Goal: Task Accomplishment & Management: Complete application form

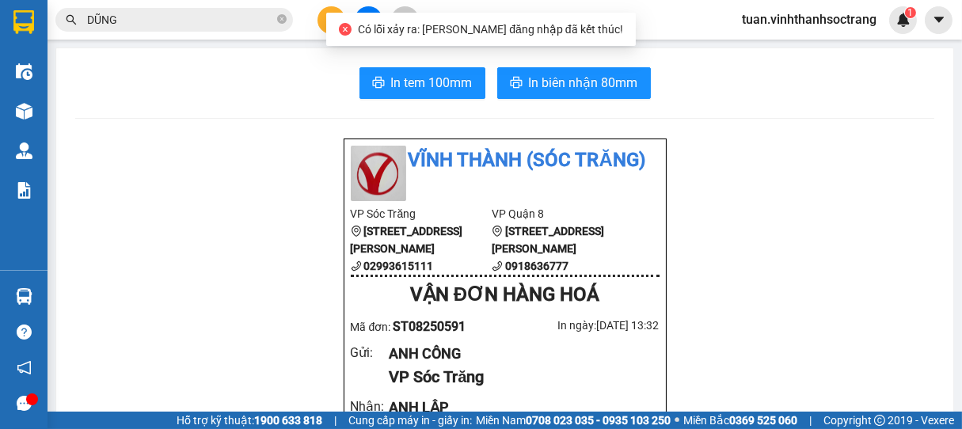
drag, startPoint x: 817, startPoint y: 104, endPoint x: 790, endPoint y: 106, distance: 27.0
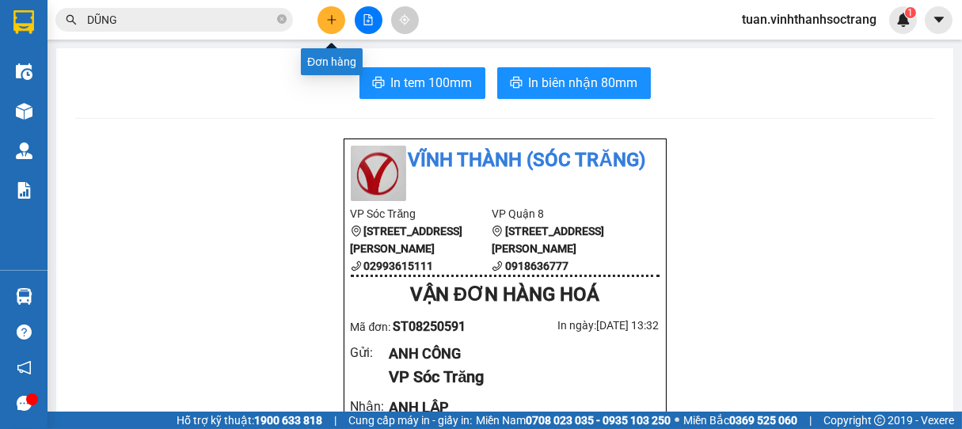
click at [336, 25] on button at bounding box center [331, 20] width 28 height 28
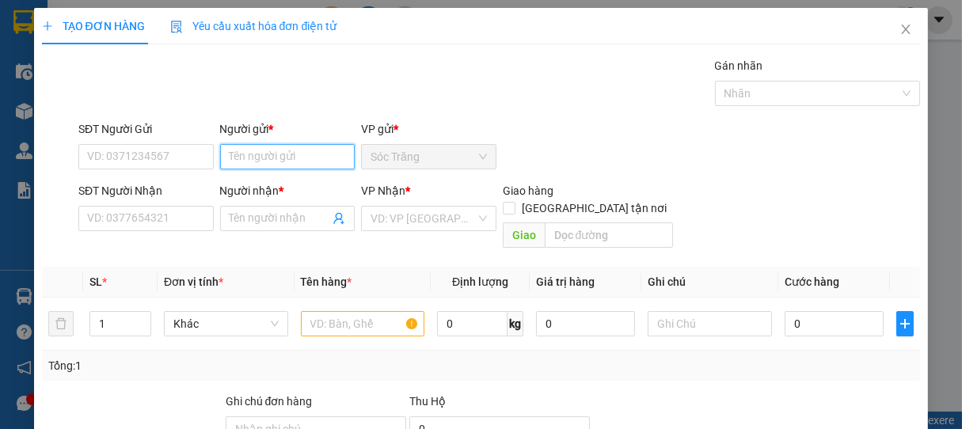
click at [304, 161] on input "Người gửi *" at bounding box center [287, 156] width 135 height 25
click at [304, 154] on input "Người gửi *" at bounding box center [287, 156] width 135 height 25
drag, startPoint x: 574, startPoint y: 25, endPoint x: 596, endPoint y: 28, distance: 22.4
click at [596, 28] on div "TẠO ĐƠN HÀNG Yêu cầu xuất hóa đơn điện tử" at bounding box center [481, 26] width 879 height 36
click at [869, 197] on div "SĐT Người Nhận VD: 0377654321 Người nhận * Tên người nhận VP Nhận * VD: VP [GEO…" at bounding box center [499, 218] width 849 height 73
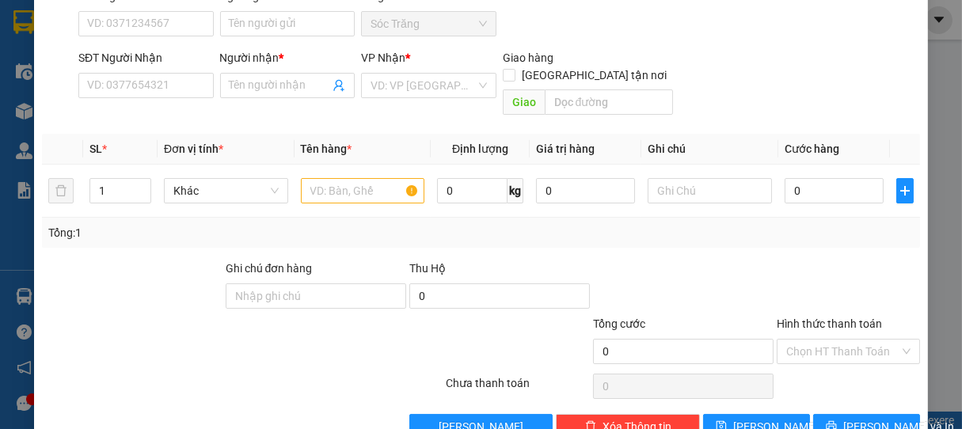
scroll to position [132, 0]
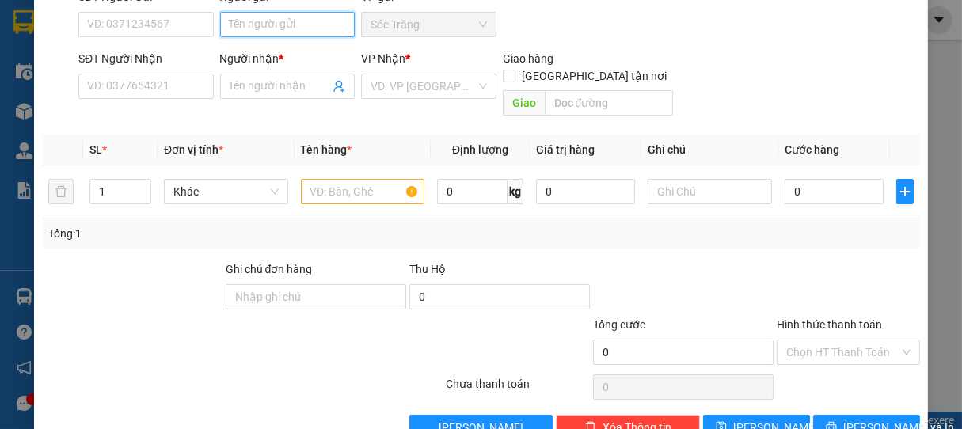
click at [317, 28] on input "Người gửi *" at bounding box center [287, 24] width 135 height 25
type input "GIÀU Q12"
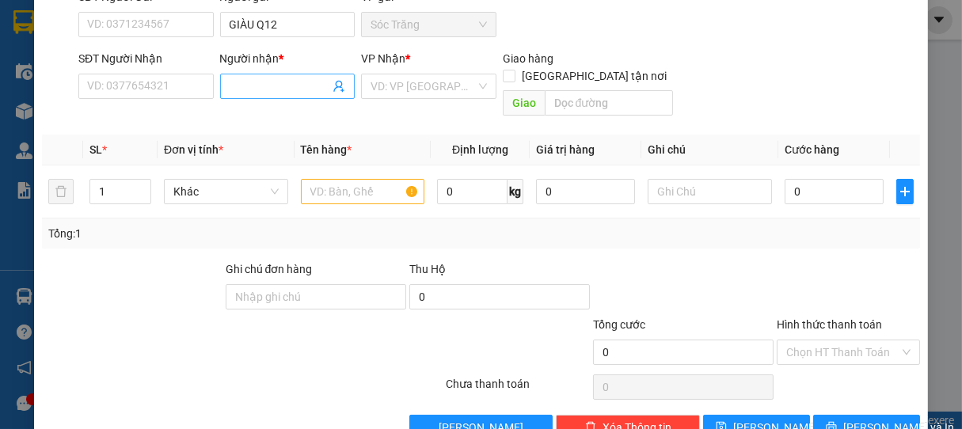
click at [289, 84] on input "Người nhận *" at bounding box center [280, 86] width 101 height 17
type input "[PERSON_NAME]"
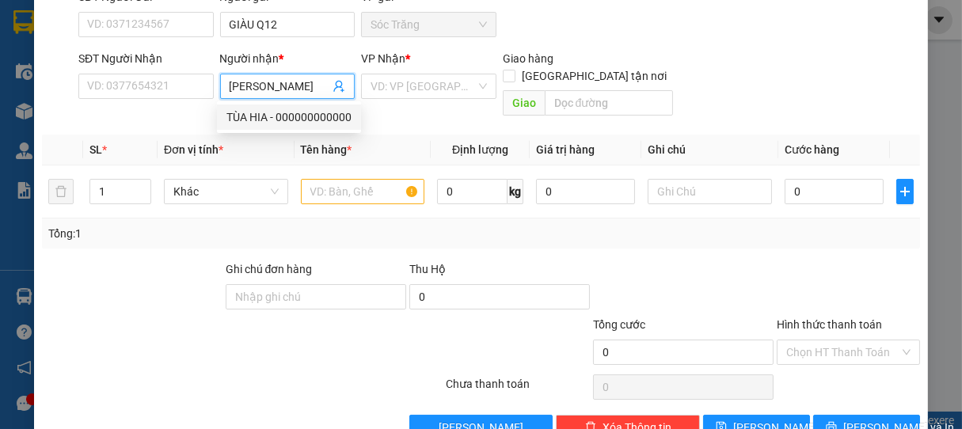
click at [275, 123] on div "TÙA HIA - 000000000000" at bounding box center [288, 116] width 125 height 17
type input "000000000000"
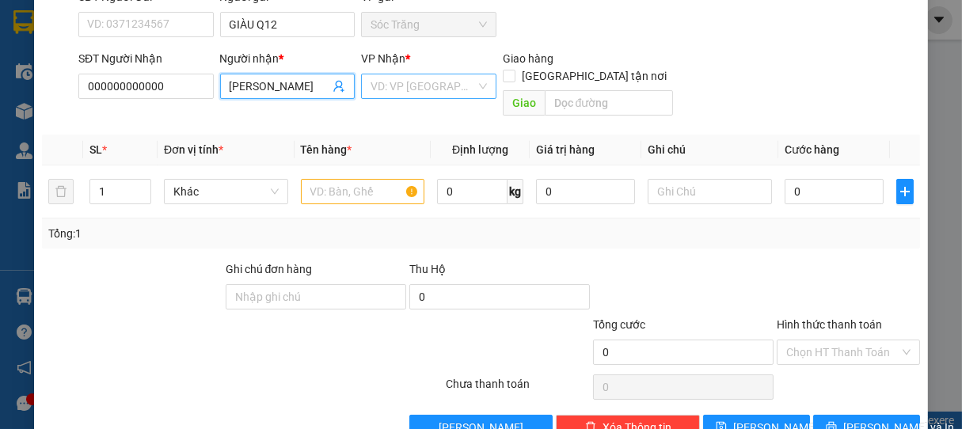
type input "[PERSON_NAME]"
drag, startPoint x: 461, startPoint y: 81, endPoint x: 456, endPoint y: 118, distance: 37.5
click at [462, 86] on input "search" at bounding box center [422, 86] width 105 height 24
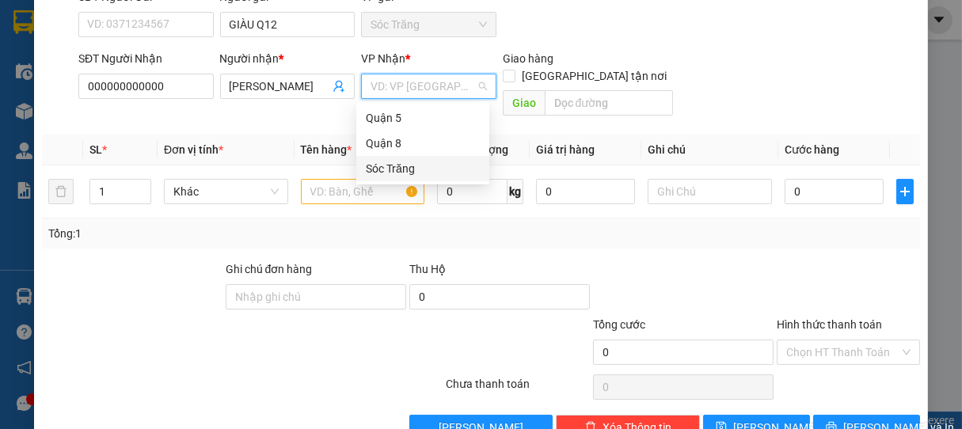
drag, startPoint x: 119, startPoint y: 336, endPoint x: 196, endPoint y: 288, distance: 91.0
click at [133, 334] on div at bounding box center [168, 343] width 257 height 55
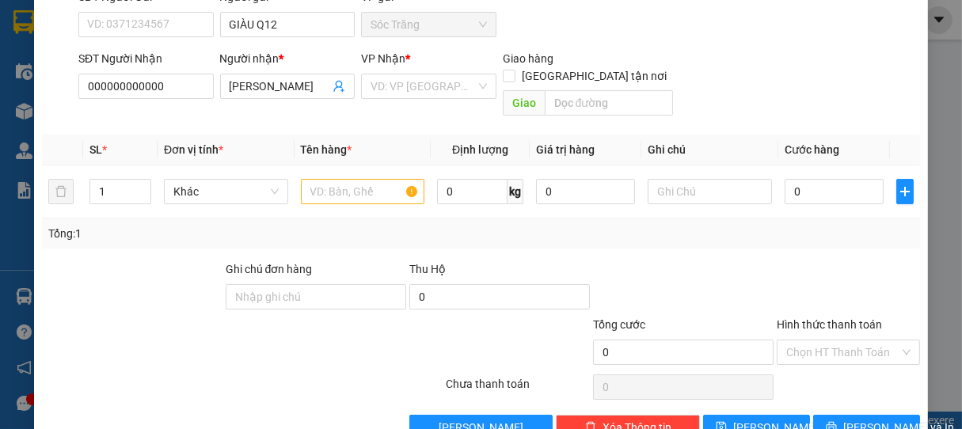
drag, startPoint x: 471, startPoint y: 84, endPoint x: 467, endPoint y: 104, distance: 21.0
click at [471, 89] on div "VD: VP [GEOGRAPHIC_DATA]" at bounding box center [428, 86] width 135 height 25
drag, startPoint x: 211, startPoint y: 341, endPoint x: 420, endPoint y: 309, distance: 211.5
click at [232, 342] on div at bounding box center [168, 343] width 257 height 55
click at [475, 92] on div "VD: VP [GEOGRAPHIC_DATA]" at bounding box center [428, 86] width 135 height 25
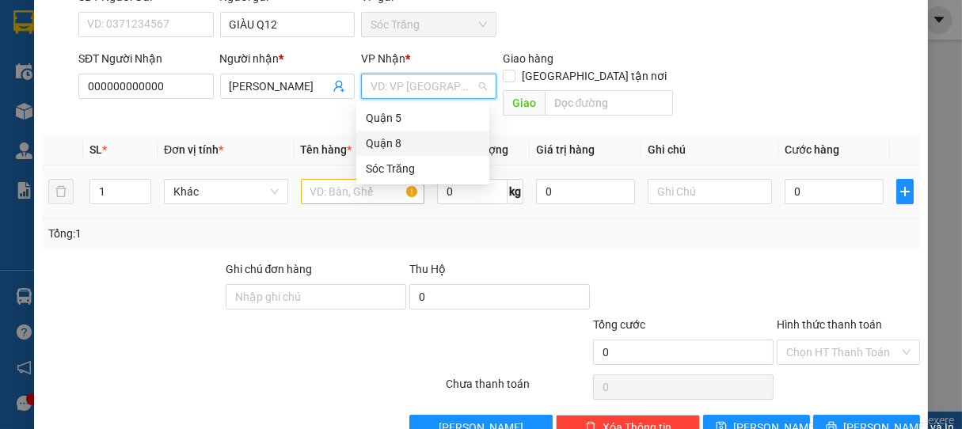
drag, startPoint x: 399, startPoint y: 142, endPoint x: 425, endPoint y: 150, distance: 27.5
click at [405, 143] on div "Quận 8" at bounding box center [423, 143] width 114 height 17
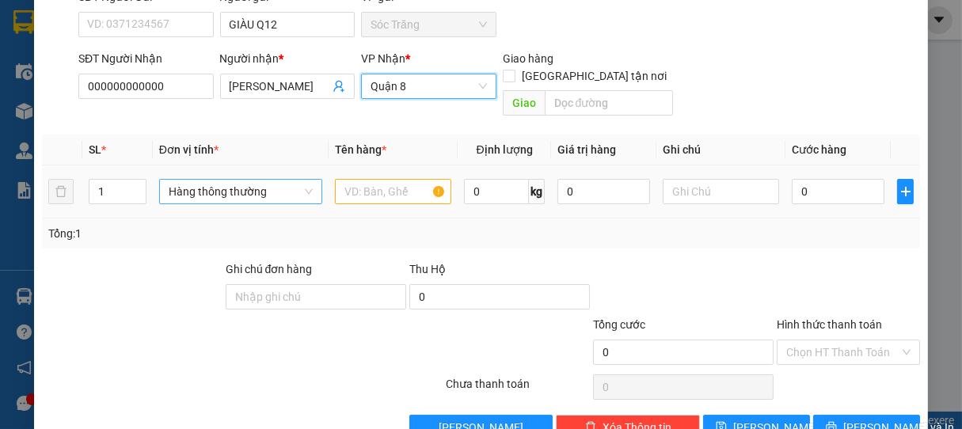
click at [266, 185] on span "Hàng thông thường" at bounding box center [241, 192] width 144 height 24
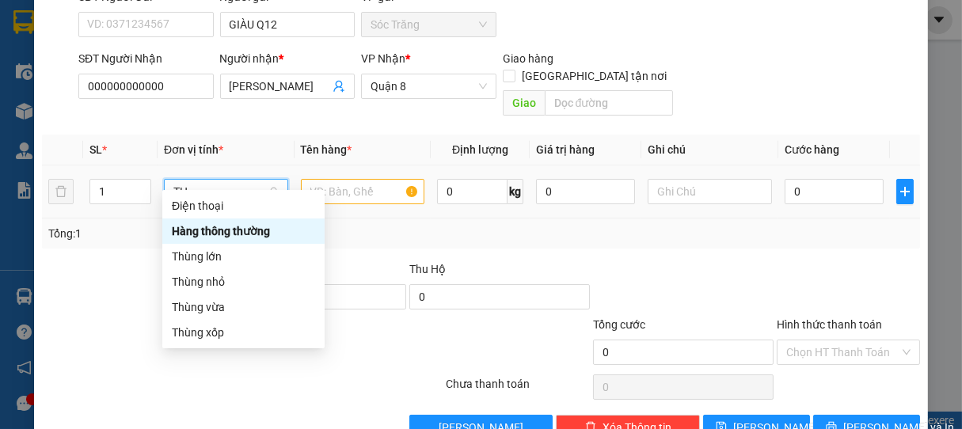
scroll to position [0, 0]
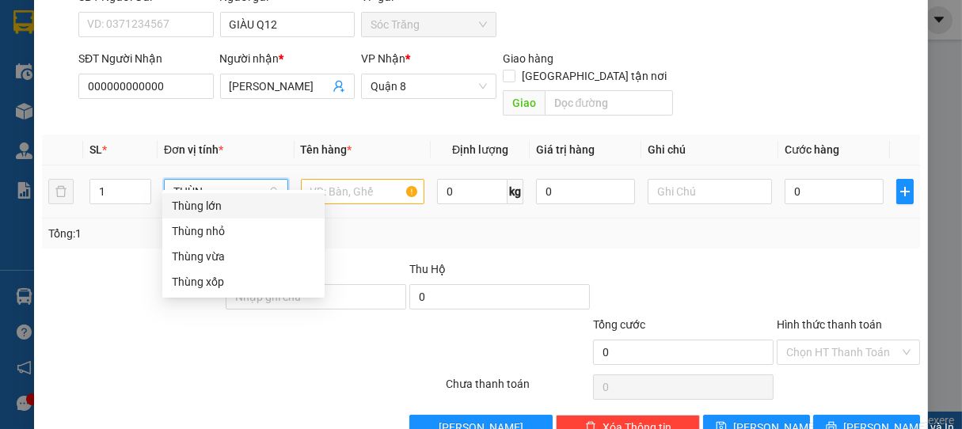
type input "THÙNG"
click at [188, 237] on div "Thùng nhỏ" at bounding box center [243, 230] width 143 height 17
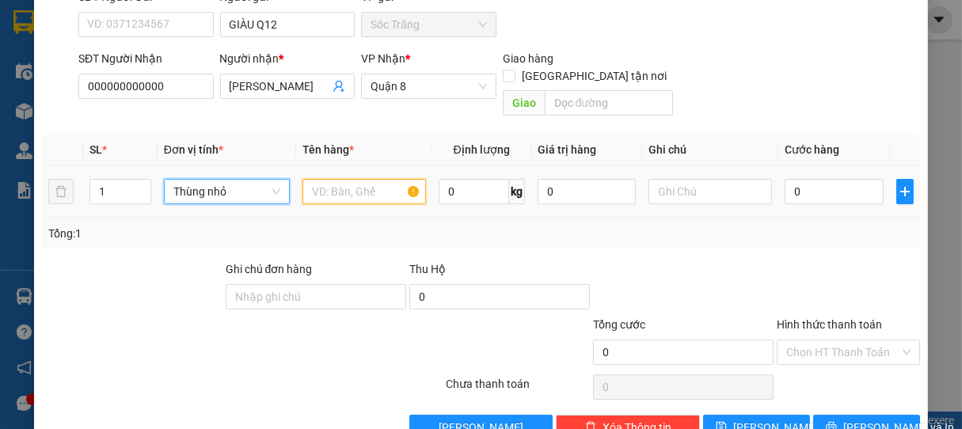
click at [385, 179] on input "text" at bounding box center [363, 191] width 123 height 25
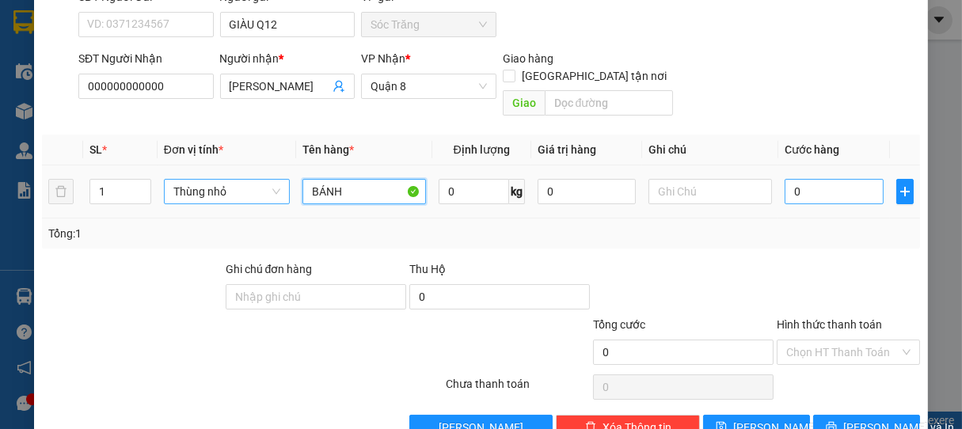
type input "BÁNH"
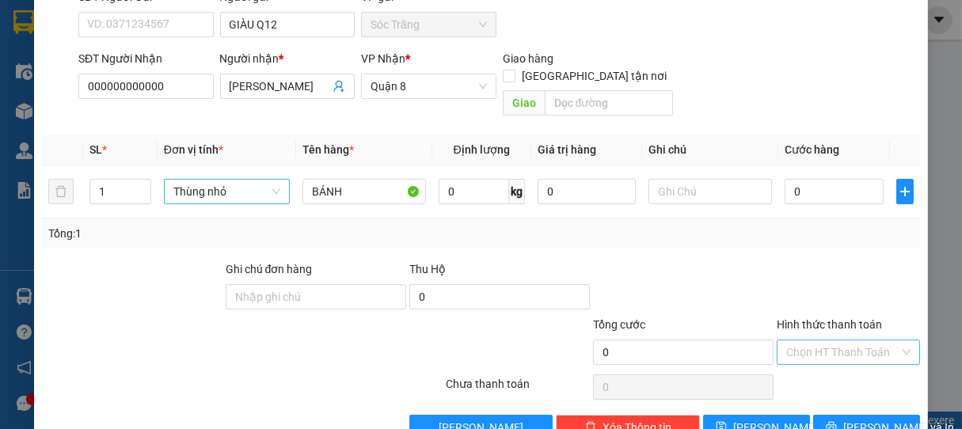
click at [852, 340] on input "Hình thức thanh toán" at bounding box center [843, 352] width 114 height 24
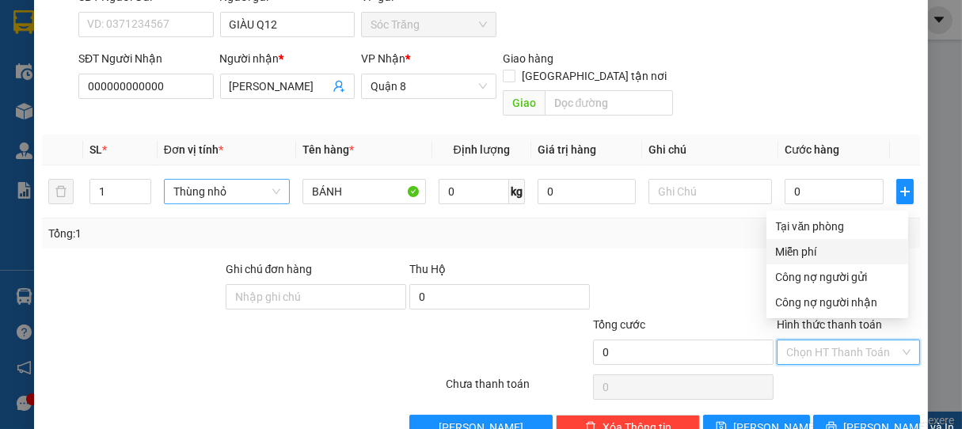
click at [811, 250] on div "Miễn phí" at bounding box center [837, 251] width 123 height 17
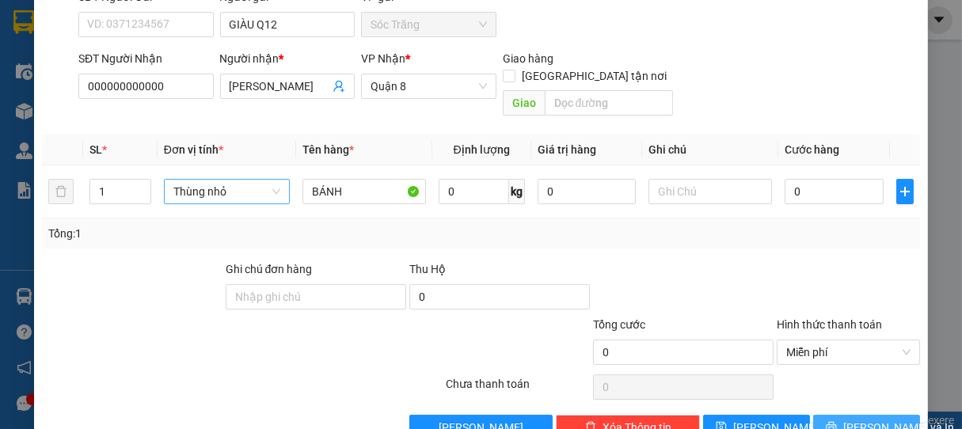
click at [849, 419] on span "[PERSON_NAME] và In" at bounding box center [898, 427] width 111 height 17
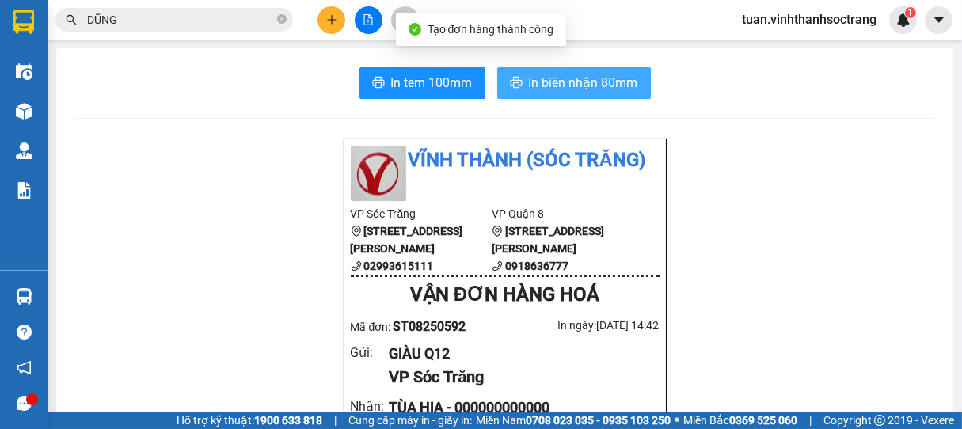
click at [565, 85] on span "In biên nhận 80mm" at bounding box center [583, 83] width 109 height 20
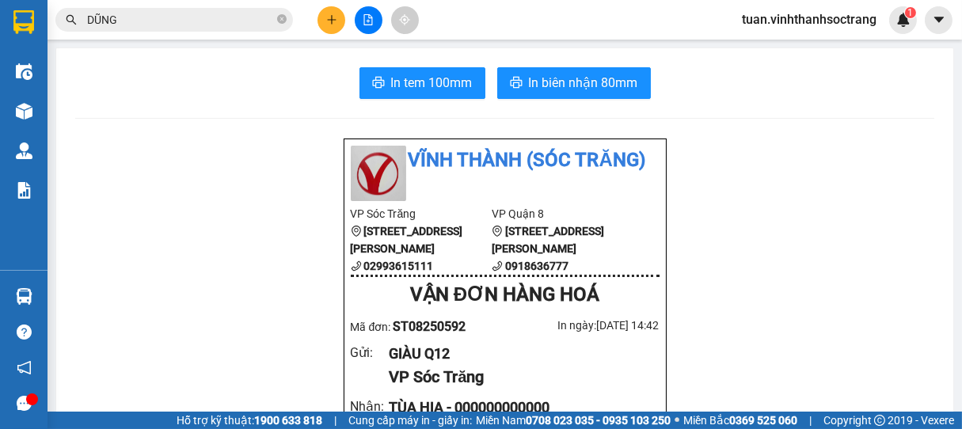
click at [226, 44] on main "In tem 100mm In biên nhận 80mm [GEOGRAPHIC_DATA] (Sóc Trăng) VP Sóc Trăng 70 […" at bounding box center [481, 206] width 962 height 412
drag, startPoint x: 226, startPoint y: 40, endPoint x: 327, endPoint y: 38, distance: 101.3
click at [226, 39] on section "Kết quả tìm kiếm ( 3493 ) Bộ lọc Mã ĐH Trạng thái Món hàng Thu hộ Tổng cước Chư…" at bounding box center [481, 214] width 962 height 429
drag, startPoint x: 329, startPoint y: 380, endPoint x: 323, endPoint y: 363, distance: 17.5
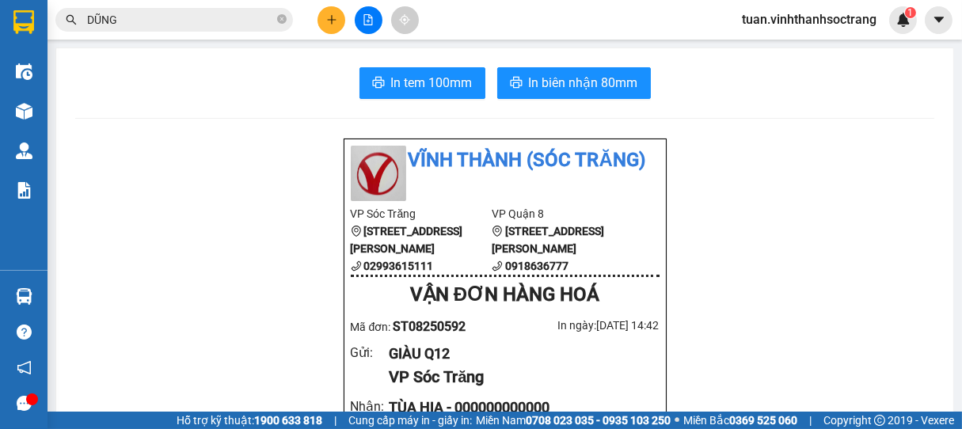
drag, startPoint x: 323, startPoint y: 363, endPoint x: 313, endPoint y: 343, distance: 23.0
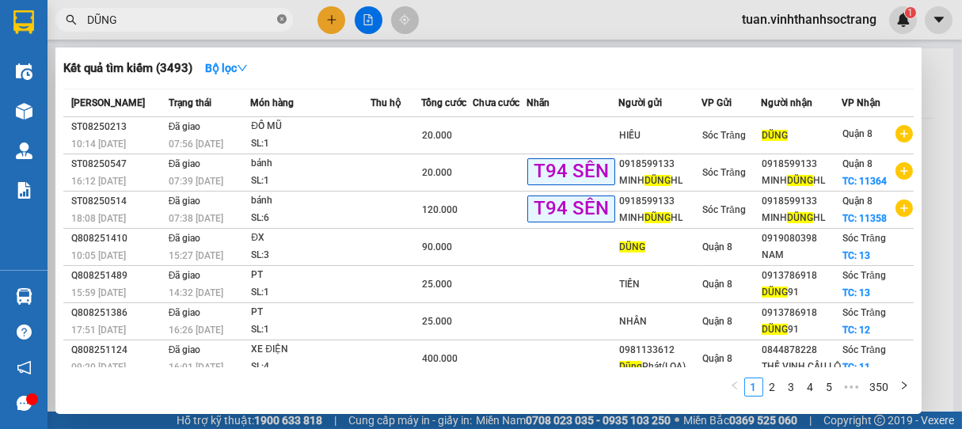
click at [286, 21] on icon "close-circle" at bounding box center [281, 18] width 9 height 9
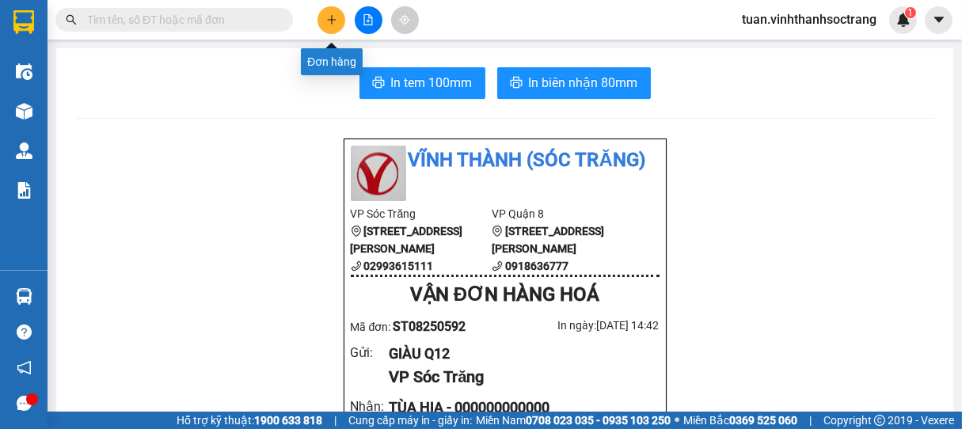
click at [334, 19] on icon "plus" at bounding box center [331, 19] width 11 height 11
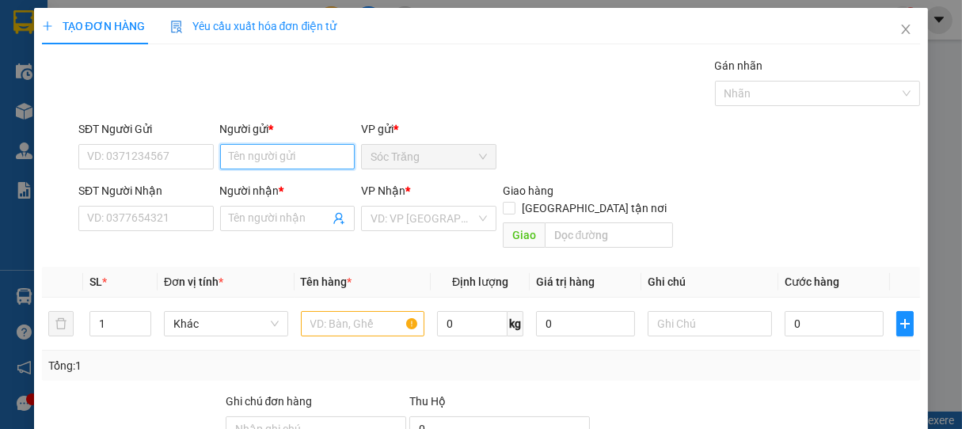
click at [304, 154] on input "Người gửi *" at bounding box center [287, 156] width 135 height 25
click at [305, 148] on input "BÍCH TUYỀN`" at bounding box center [287, 156] width 135 height 25
type input "BÍCH TUYỀN"
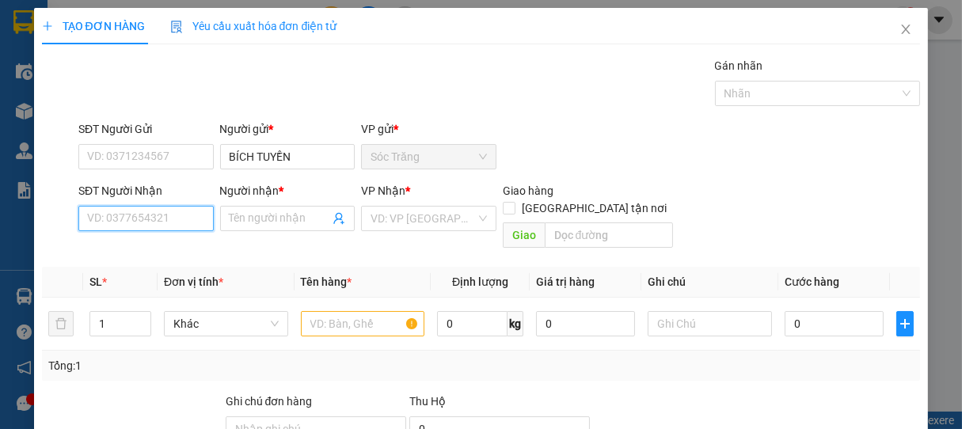
click at [135, 220] on input "SĐT Người Nhận" at bounding box center [145, 218] width 135 height 25
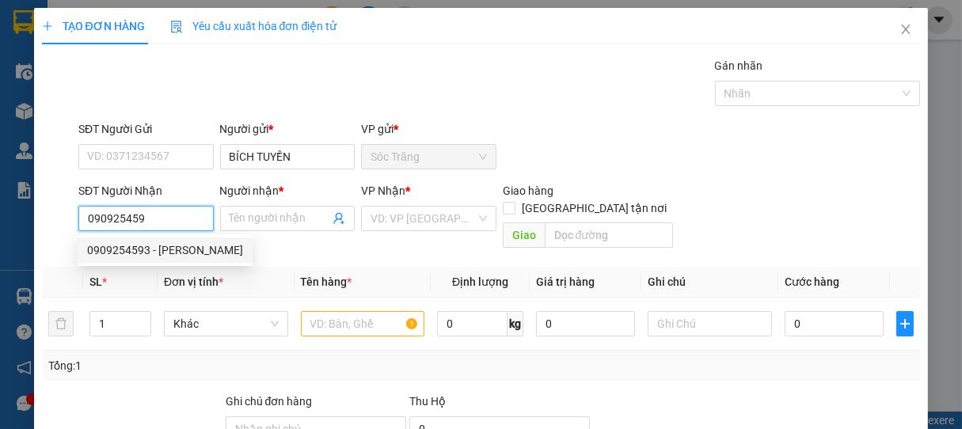
click at [148, 248] on div "0909254593 - [PERSON_NAME]" at bounding box center [165, 249] width 156 height 17
type input "0909254593"
type input "[PERSON_NAME]"
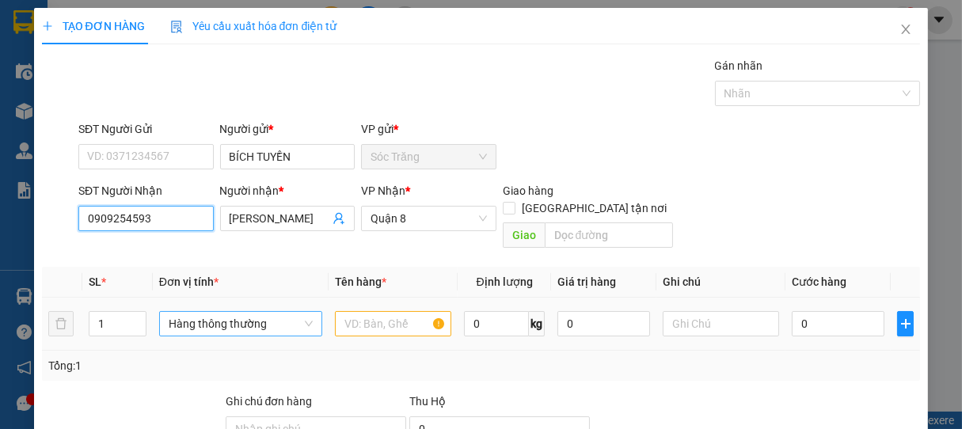
click at [211, 312] on span "Hàng thông thường" at bounding box center [241, 324] width 144 height 24
type input "0909254593"
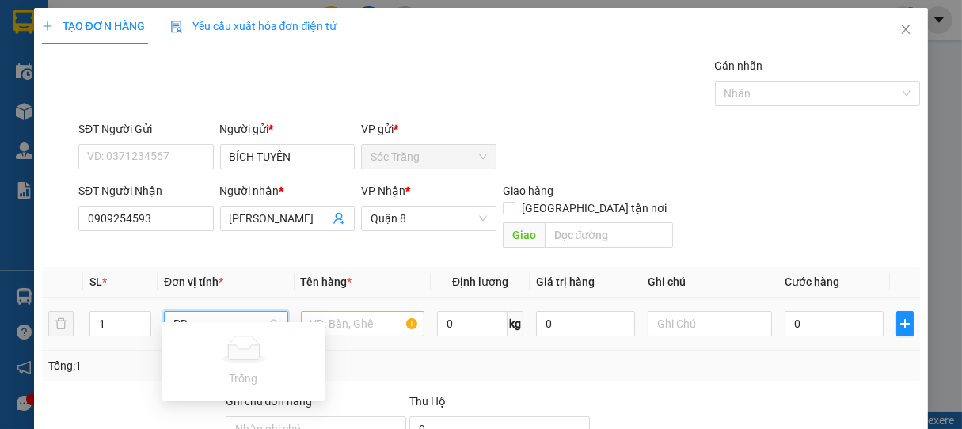
type input "P"
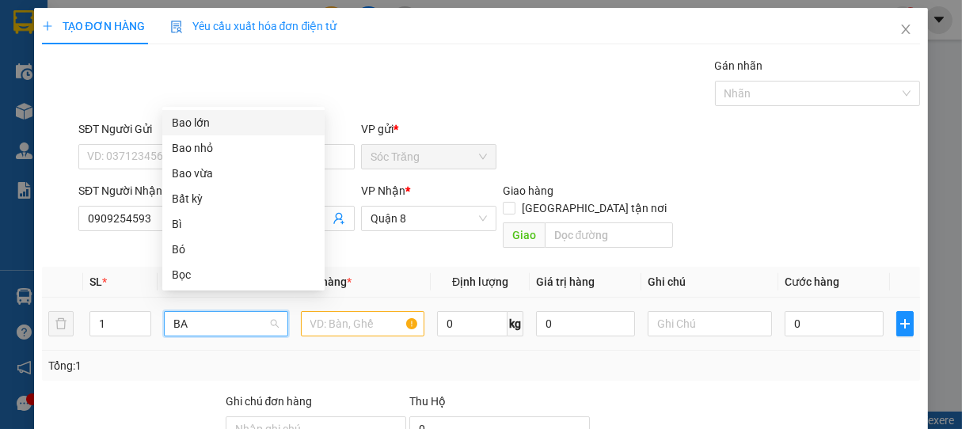
type input "BAO"
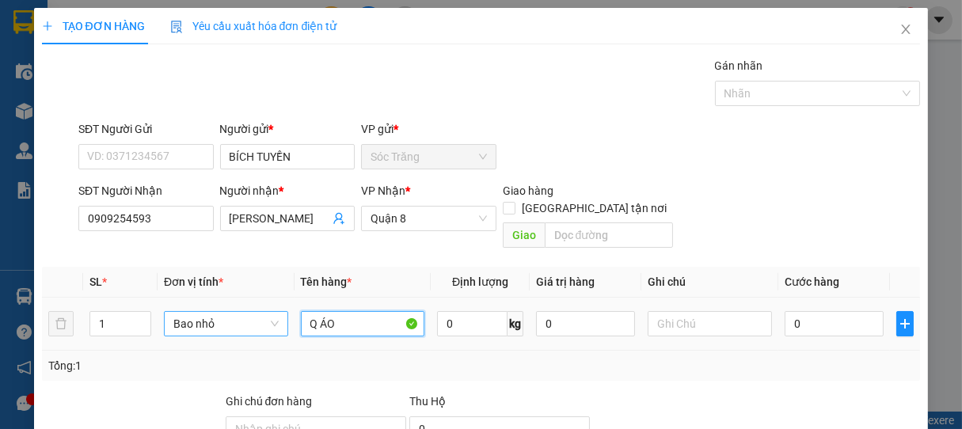
type input "Q ÁO"
type input "30"
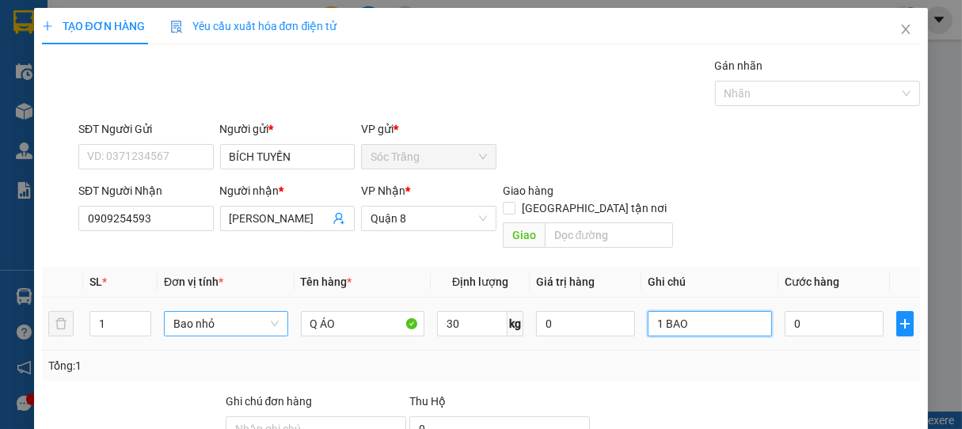
type input "1 BAO"
type input "3"
type input "30"
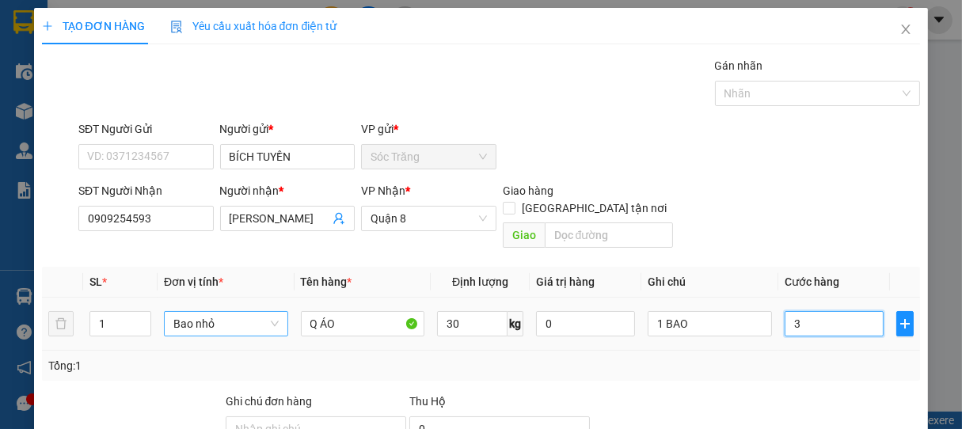
type input "30"
type input "300"
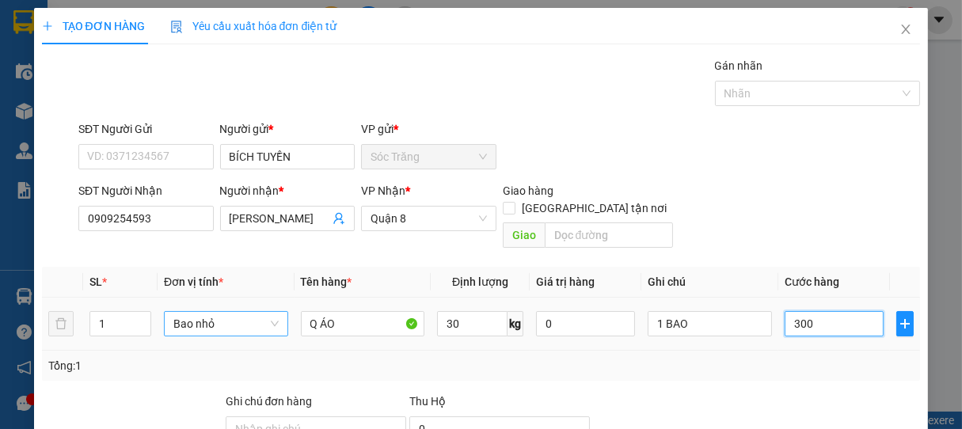
type input "3.000"
type input "30.000"
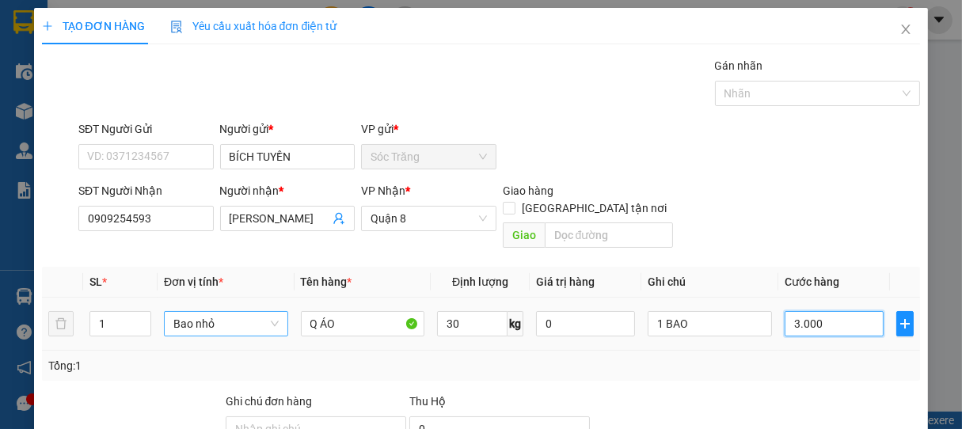
type input "30.000"
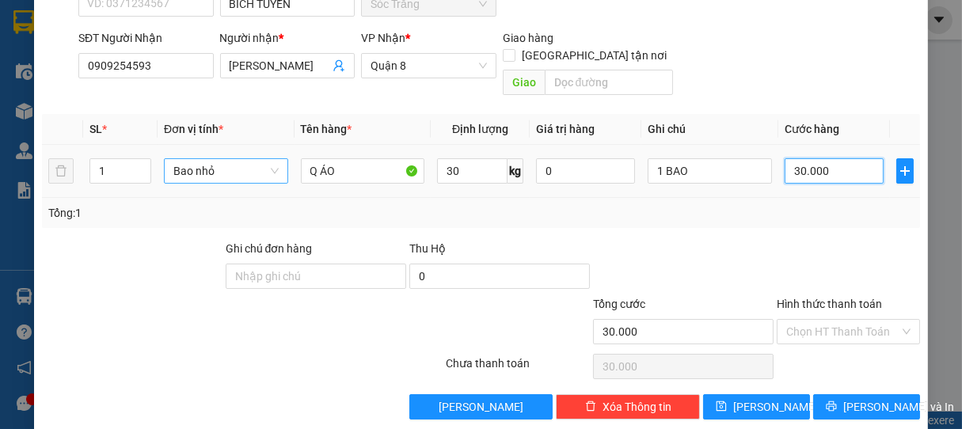
scroll to position [155, 0]
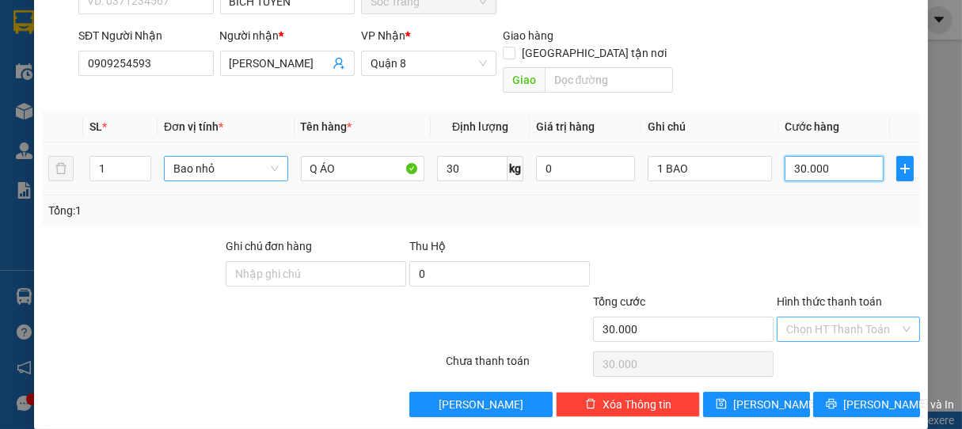
type input "30.000"
click at [820, 317] on input "Hình thức thanh toán" at bounding box center [843, 329] width 114 height 24
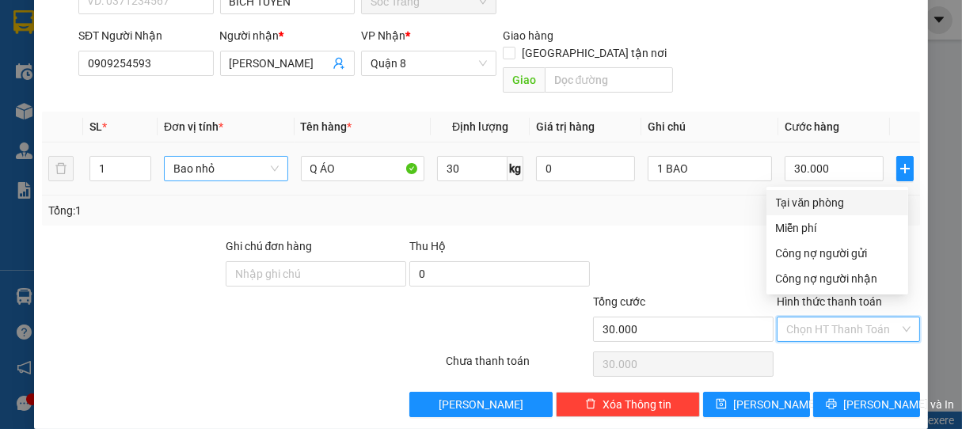
click at [838, 206] on div "Tại văn phòng" at bounding box center [837, 202] width 123 height 17
type input "0"
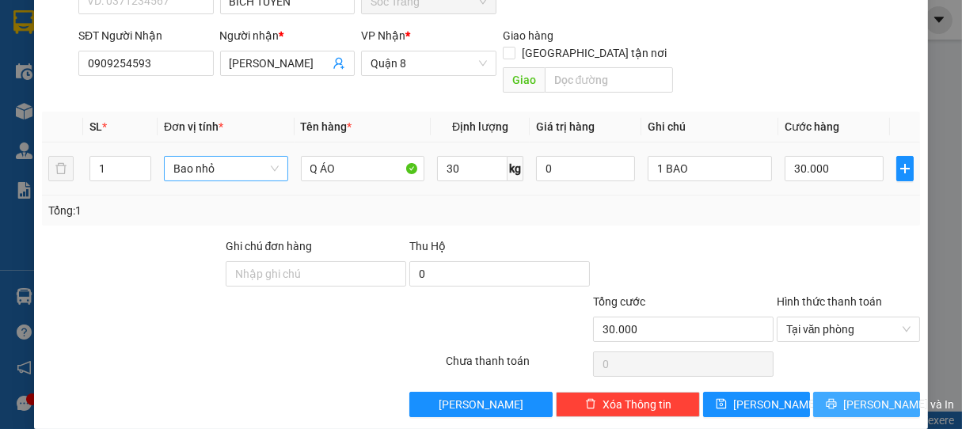
click at [871, 396] on span "[PERSON_NAME] và In" at bounding box center [898, 404] width 111 height 17
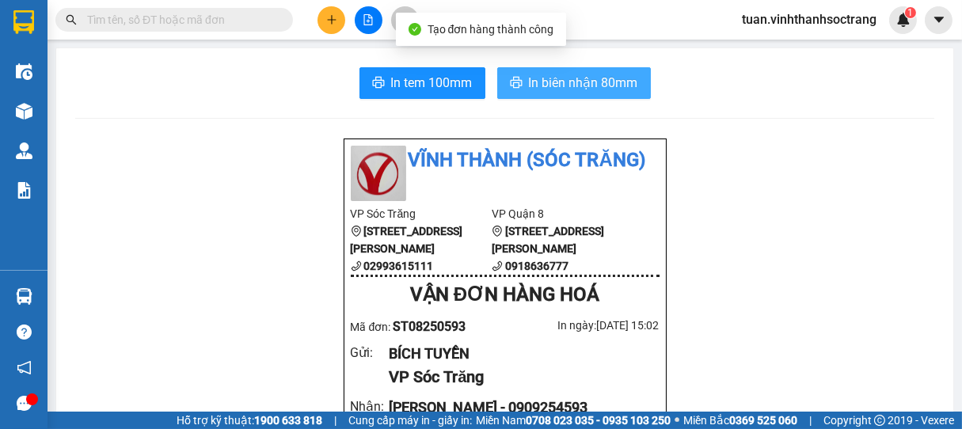
click at [541, 67] on button "In biên nhận 80mm" at bounding box center [574, 83] width 154 height 32
click at [545, 75] on span "In biên nhận 80mm" at bounding box center [583, 83] width 109 height 20
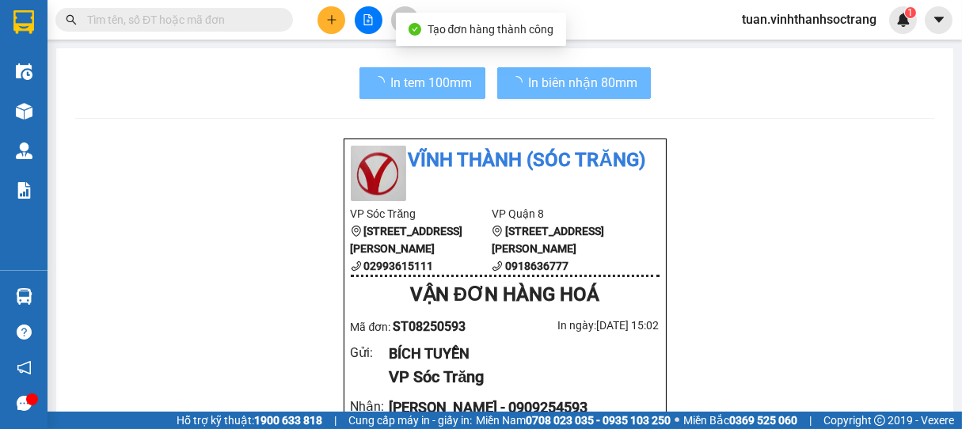
click at [580, 86] on span "In biên nhận 80mm" at bounding box center [583, 83] width 109 height 20
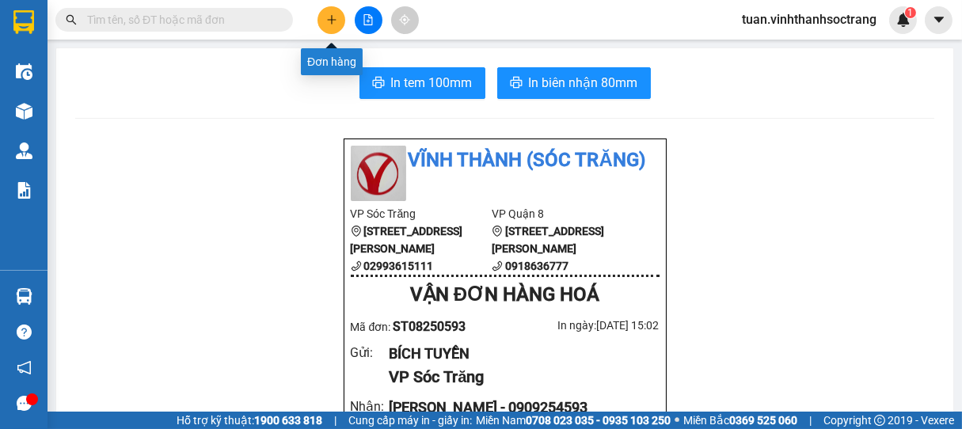
click at [334, 24] on icon "plus" at bounding box center [331, 19] width 11 height 11
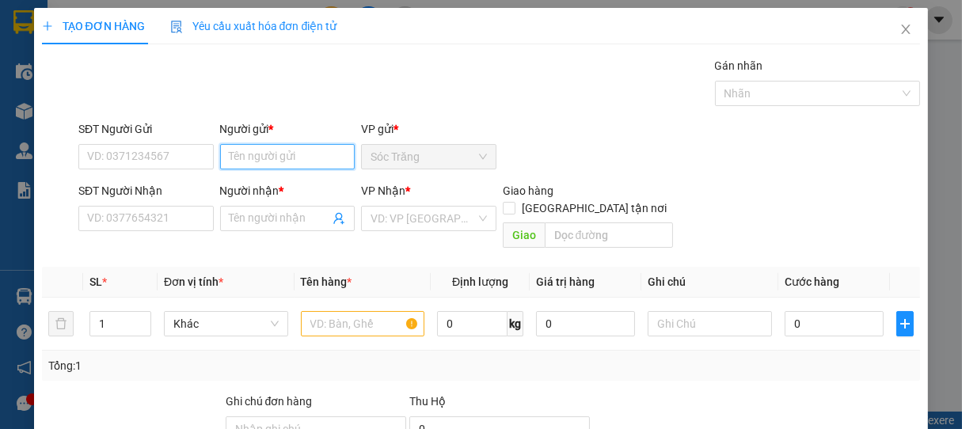
click at [289, 158] on input "Người gửi *" at bounding box center [287, 156] width 135 height 25
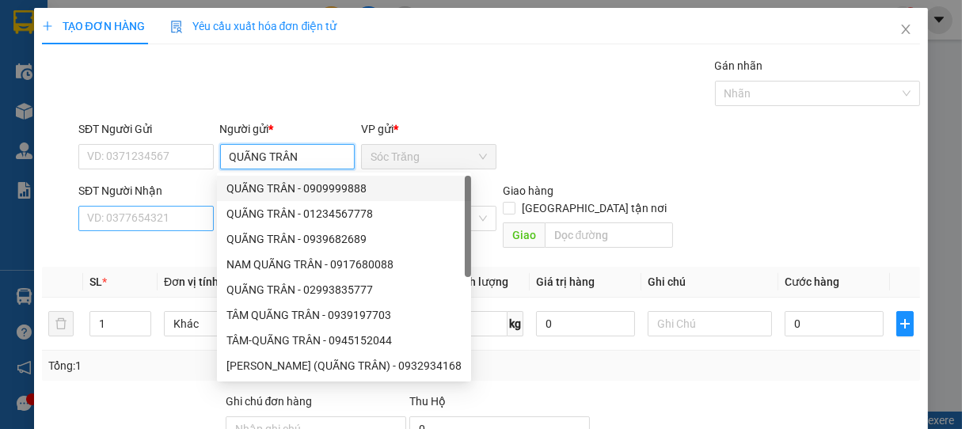
type input "QUÃNG TRÂN"
click at [180, 213] on input "SĐT Người Nhận" at bounding box center [145, 218] width 135 height 25
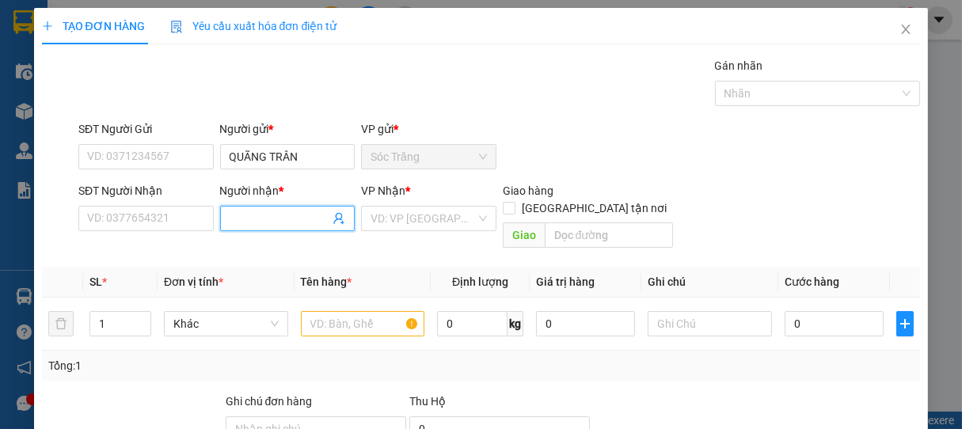
click at [236, 225] on input "Người nhận *" at bounding box center [280, 218] width 101 height 17
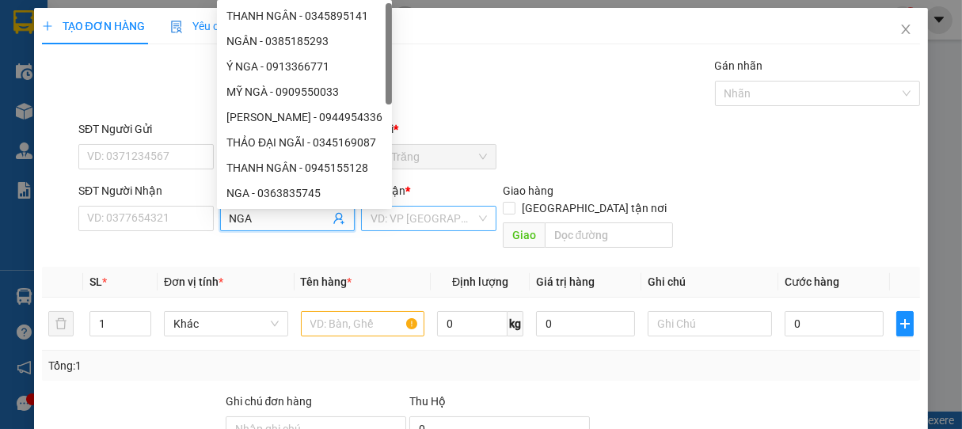
type input "NGA"
click at [429, 218] on input "search" at bounding box center [422, 219] width 105 height 24
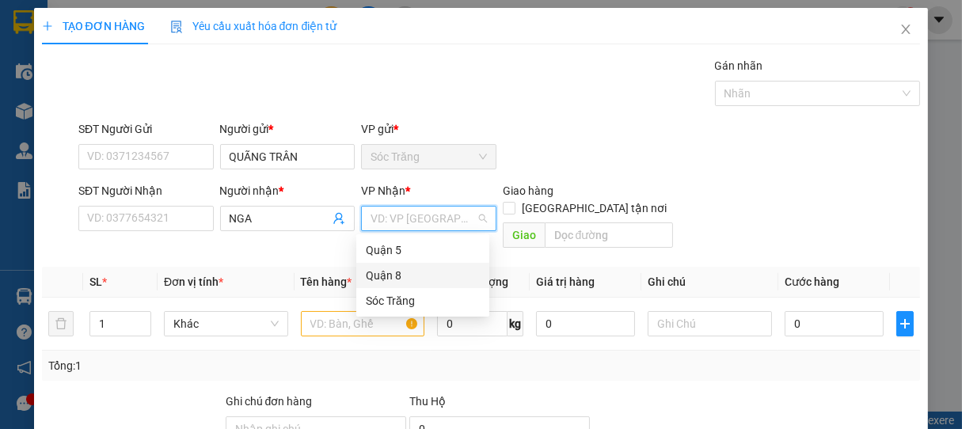
click at [390, 279] on div "Quận 8" at bounding box center [423, 275] width 114 height 17
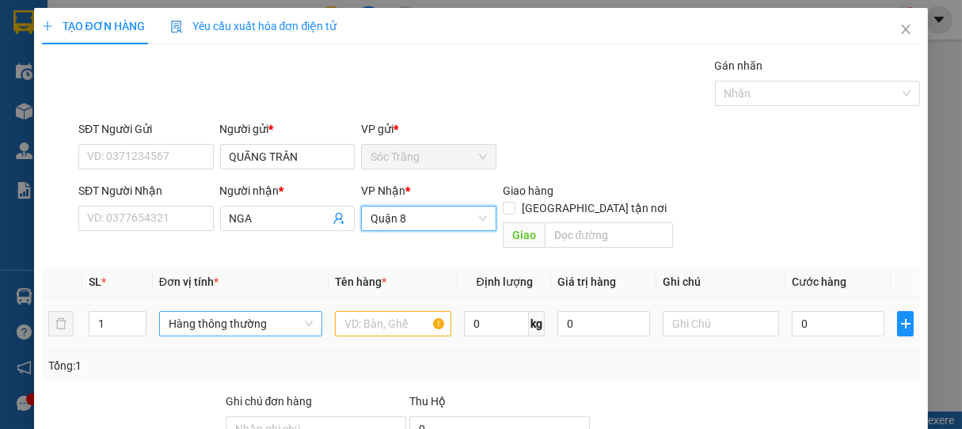
click at [193, 312] on span "Hàng thông thường" at bounding box center [241, 324] width 144 height 24
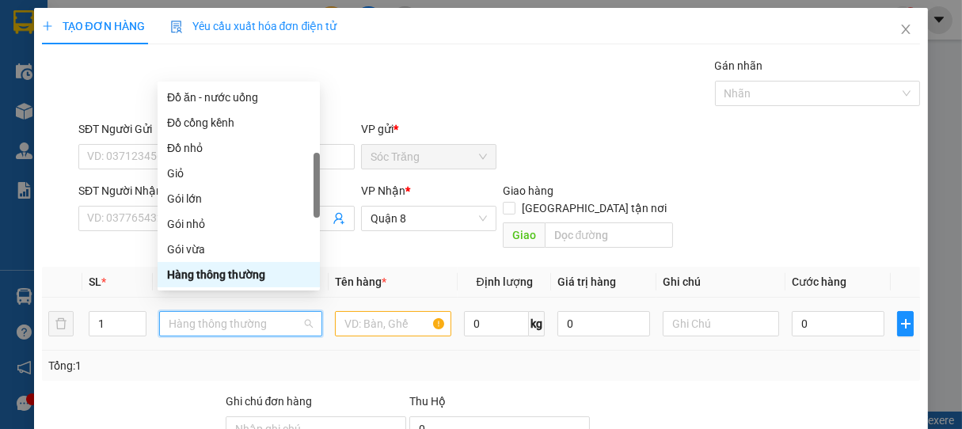
type input "T"
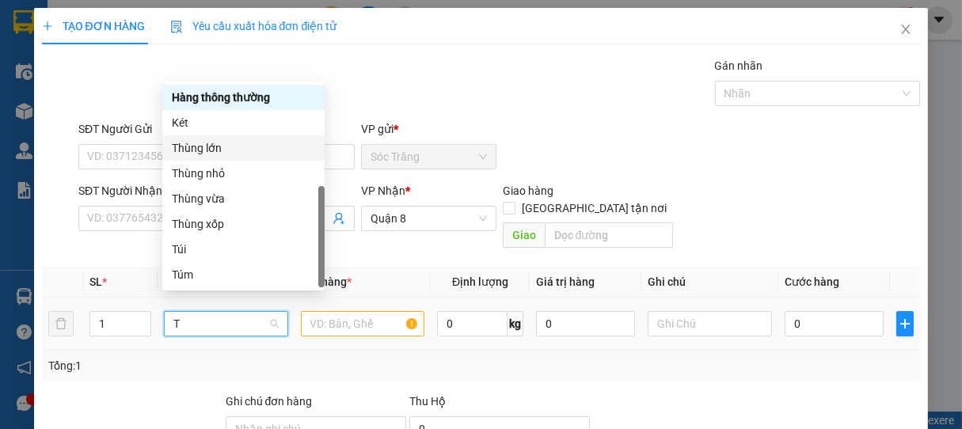
click at [207, 144] on div "Thùng lớn" at bounding box center [243, 147] width 143 height 17
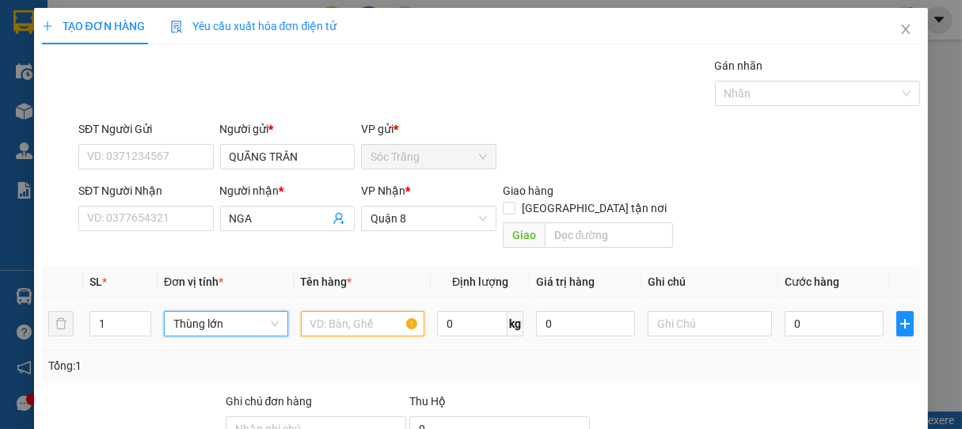
click at [351, 311] on input "text" at bounding box center [362, 323] width 123 height 25
type input "BPT"
click at [462, 315] on input "0" at bounding box center [472, 323] width 70 height 25
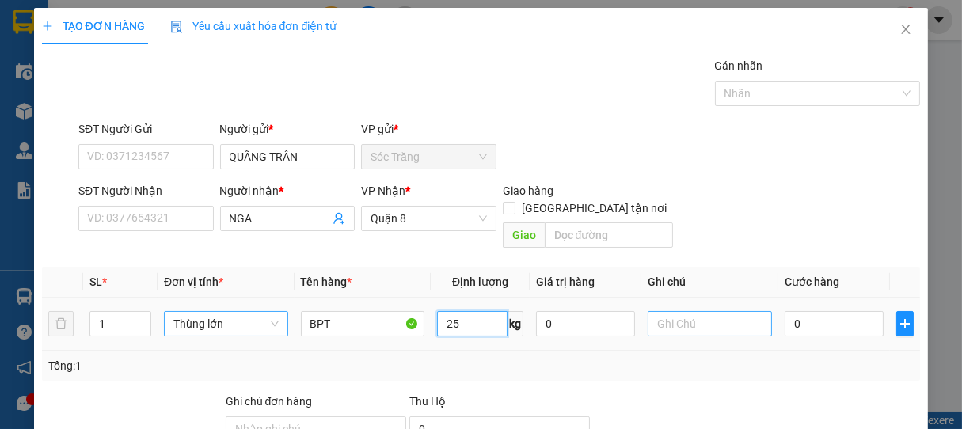
type input "25"
click at [679, 312] on input "text" at bounding box center [709, 323] width 123 height 25
type input "1 THÙNG"
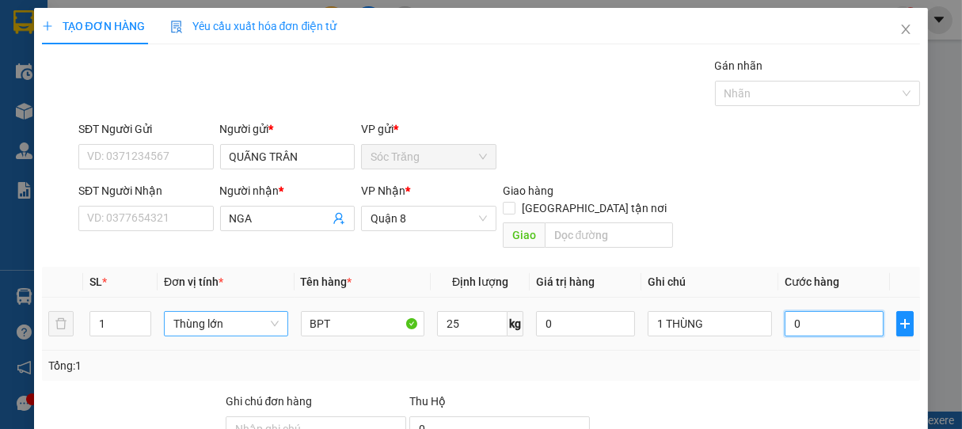
click at [819, 311] on input "0" at bounding box center [833, 323] width 99 height 25
type input "3"
type input "35"
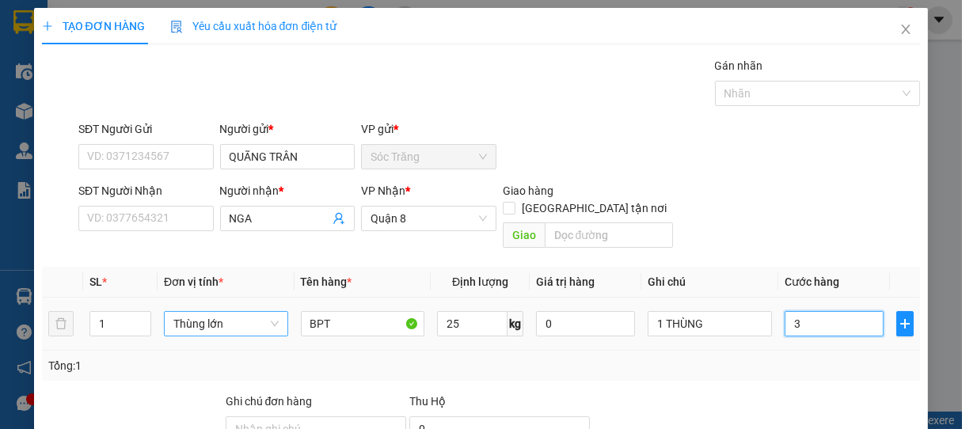
type input "35"
type input "350"
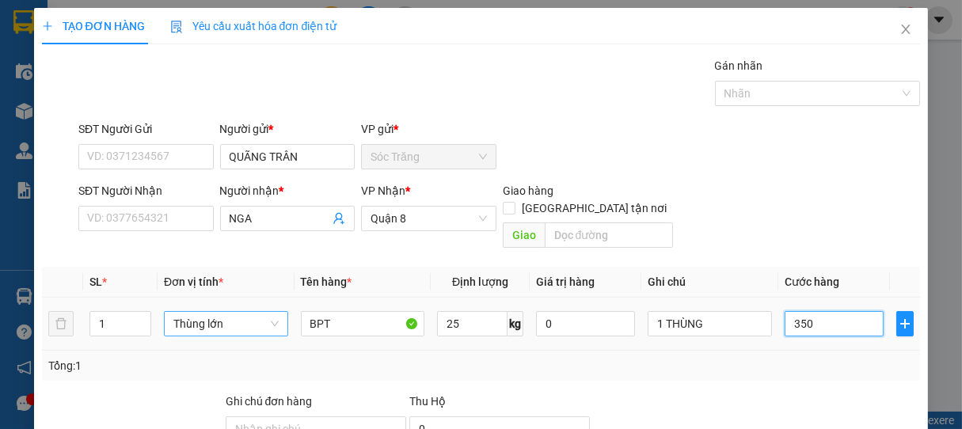
type input "3.500"
type input "35.000"
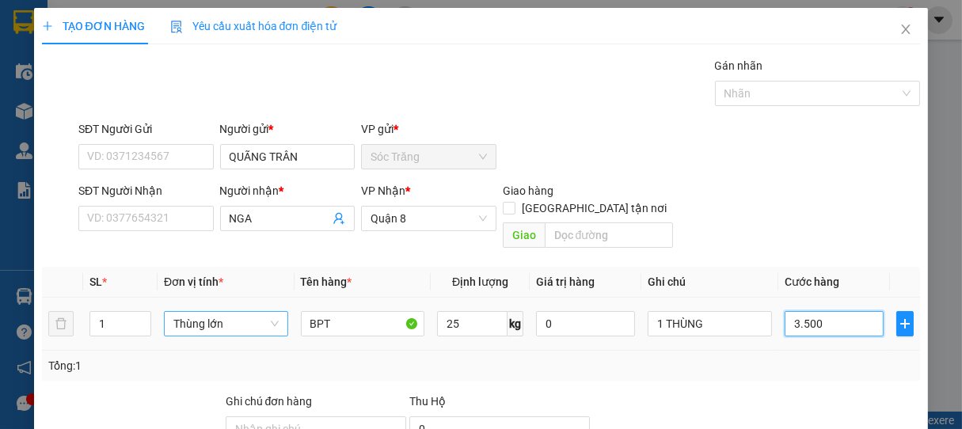
type input "35.000"
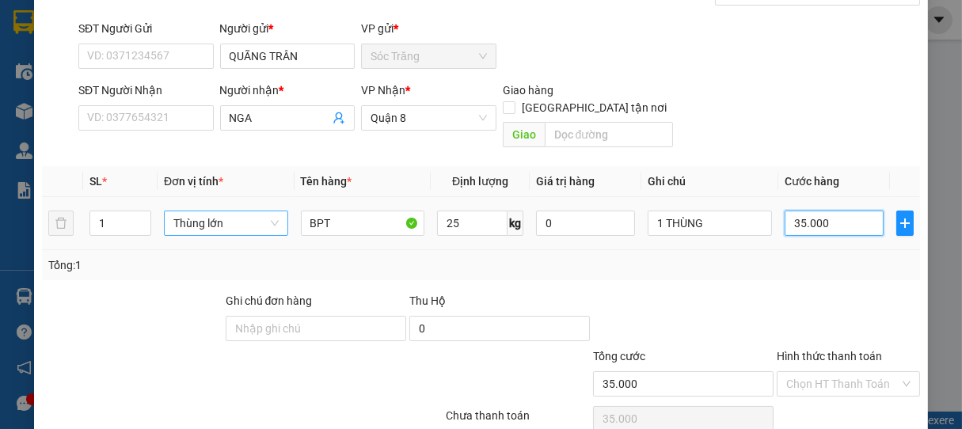
scroll to position [155, 0]
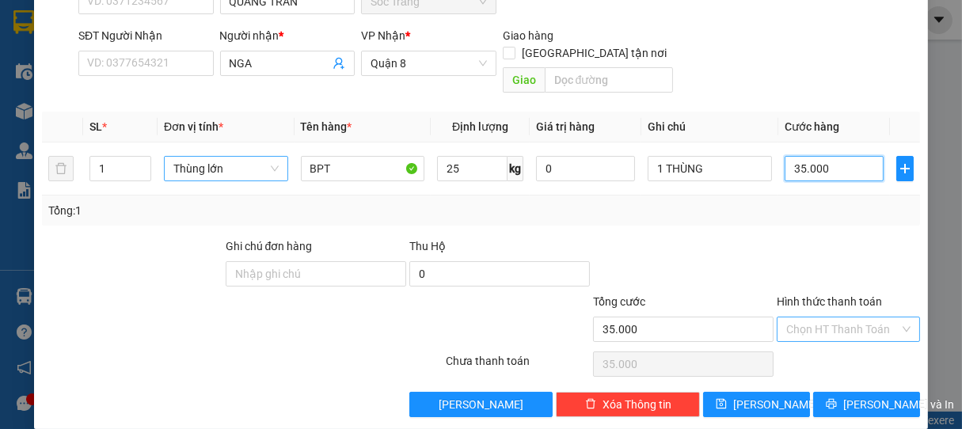
type input "35.000"
click at [818, 317] on input "Hình thức thanh toán" at bounding box center [843, 329] width 114 height 24
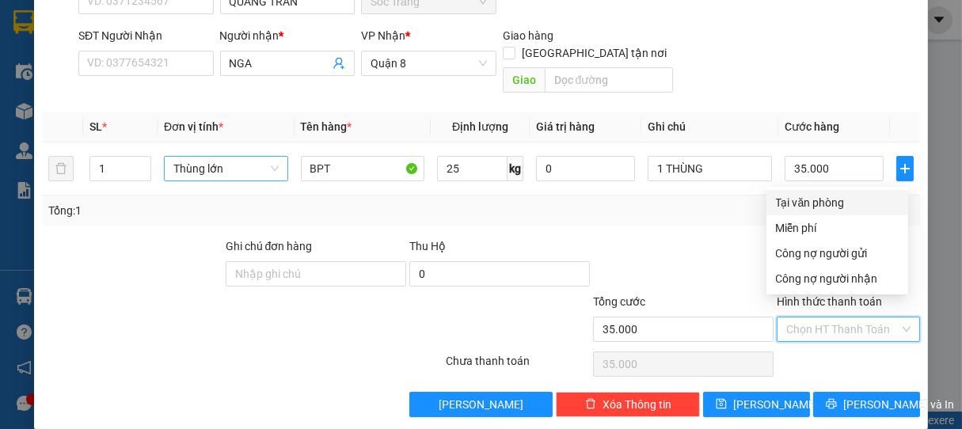
click at [818, 199] on div "Tại văn phòng" at bounding box center [837, 202] width 123 height 17
type input "0"
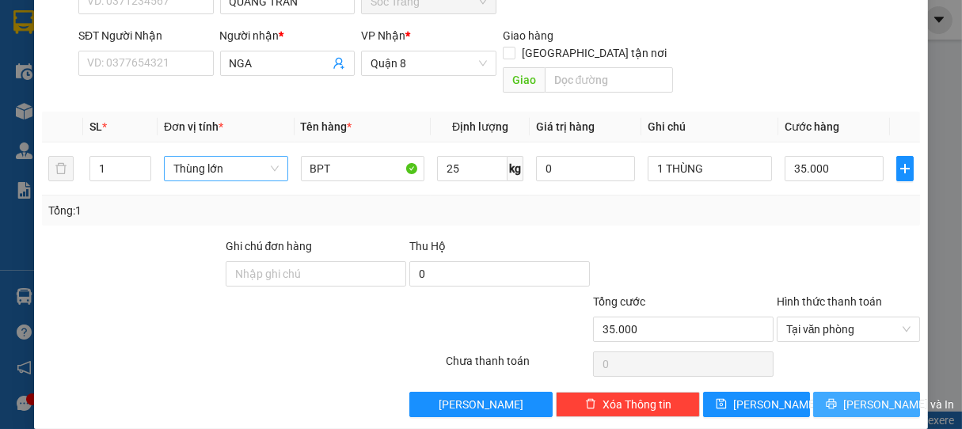
click at [859, 396] on span "[PERSON_NAME] và In" at bounding box center [898, 404] width 111 height 17
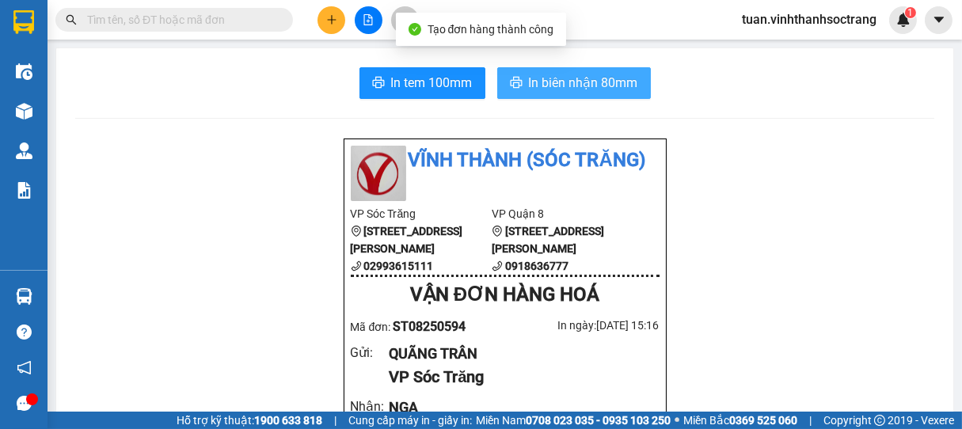
click at [598, 77] on span "In biên nhận 80mm" at bounding box center [583, 83] width 109 height 20
drag, startPoint x: 602, startPoint y: 81, endPoint x: 617, endPoint y: 85, distance: 16.3
click at [608, 81] on span "In biên nhận 80mm" at bounding box center [583, 83] width 109 height 20
click at [621, 74] on span "In biên nhận 80mm" at bounding box center [583, 83] width 109 height 20
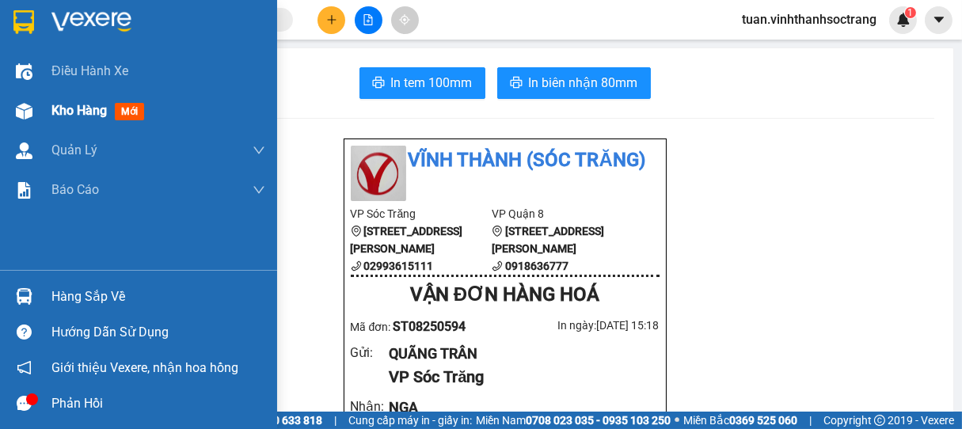
drag, startPoint x: 59, startPoint y: 115, endPoint x: 51, endPoint y: 120, distance: 9.2
click at [60, 114] on span "Kho hàng" at bounding box center [78, 110] width 55 height 15
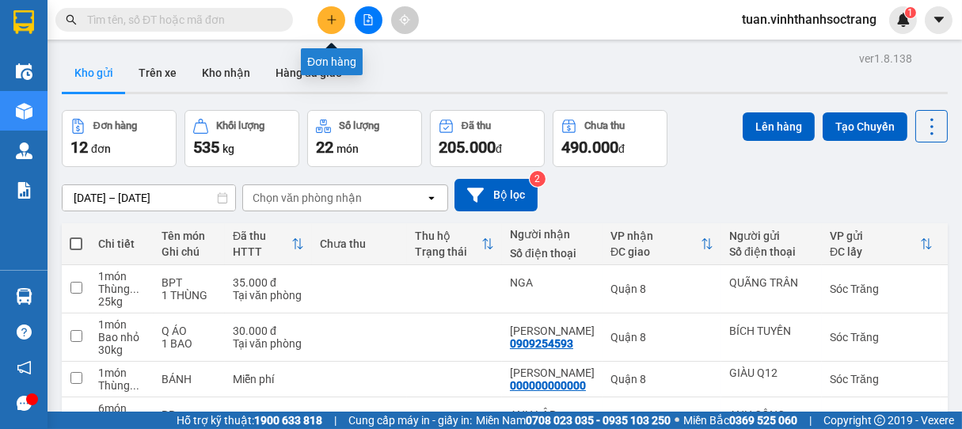
click at [339, 21] on button at bounding box center [331, 20] width 28 height 28
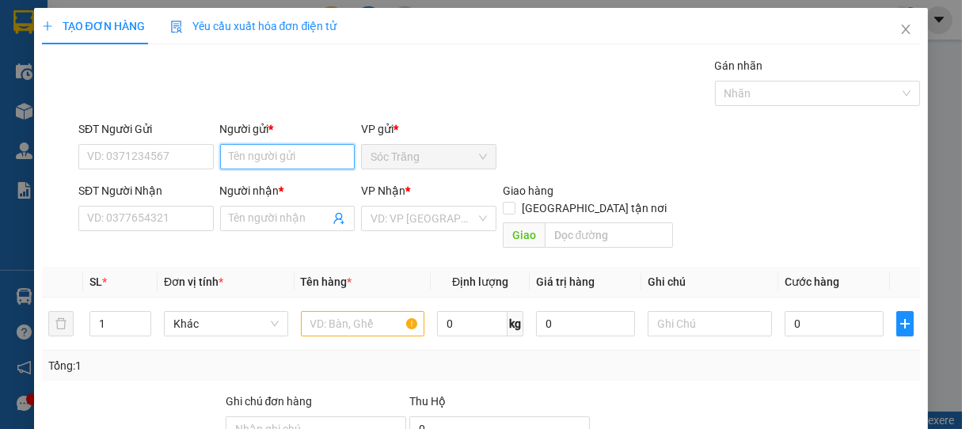
click at [284, 157] on input "Người gửi *" at bounding box center [287, 156] width 135 height 25
type input "TÂN ẺM"
click at [238, 215] on input "Người nhận *" at bounding box center [280, 218] width 101 height 17
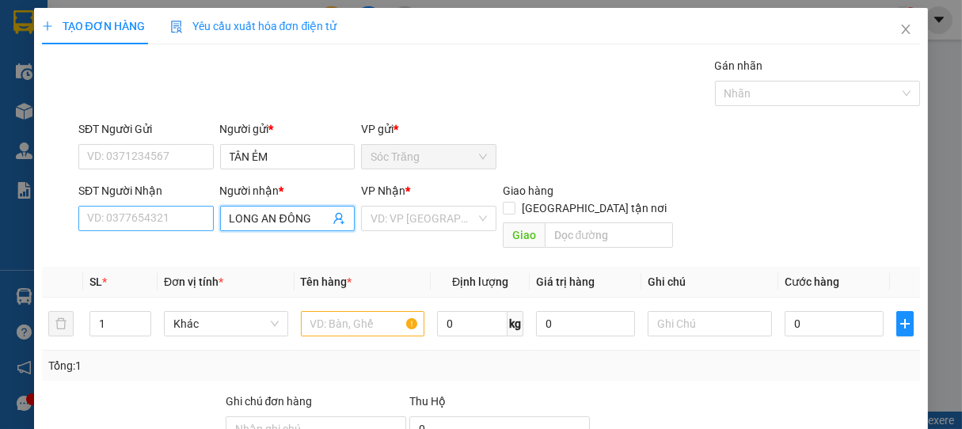
type input "LONG AN ĐÔNG"
click at [184, 215] on input "SĐT Người Nhận" at bounding box center [145, 218] width 135 height 25
type input "0919138126"
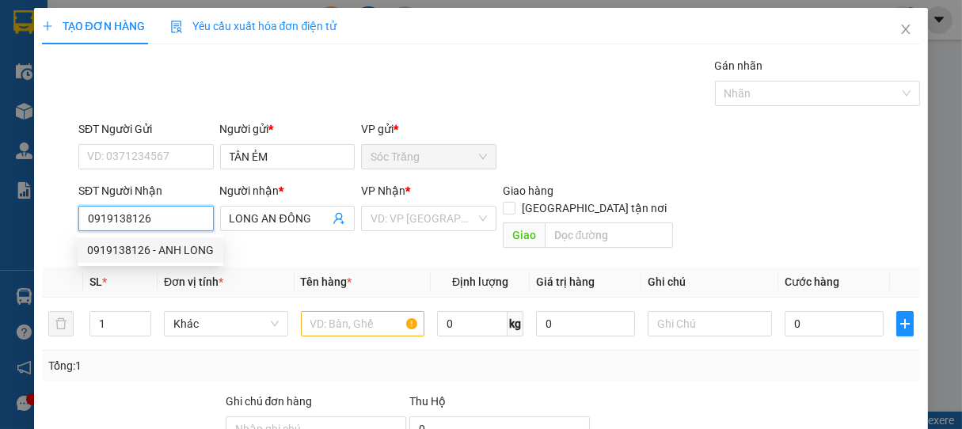
drag, startPoint x: 184, startPoint y: 244, endPoint x: 315, endPoint y: 249, distance: 131.5
click at [202, 245] on div "0919138126 - ANH LONG" at bounding box center [150, 249] width 127 height 17
type input "ANH LONG"
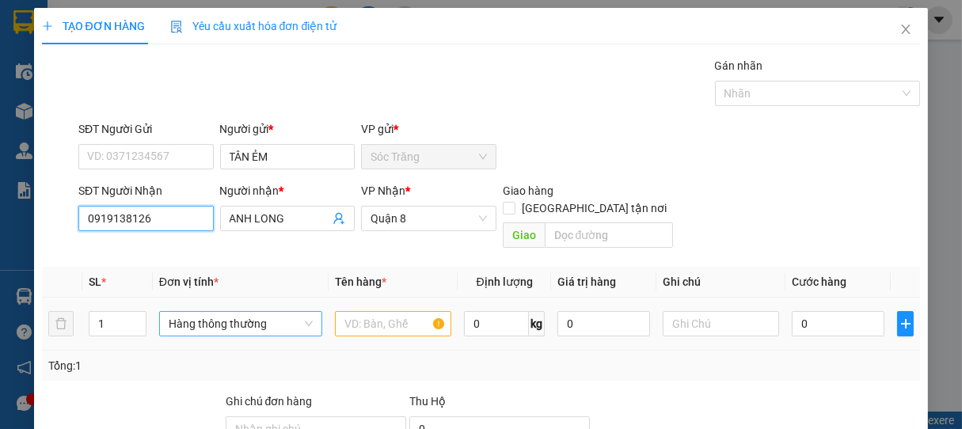
click at [192, 315] on span "Hàng thông thường" at bounding box center [241, 324] width 144 height 24
type input "0919138126"
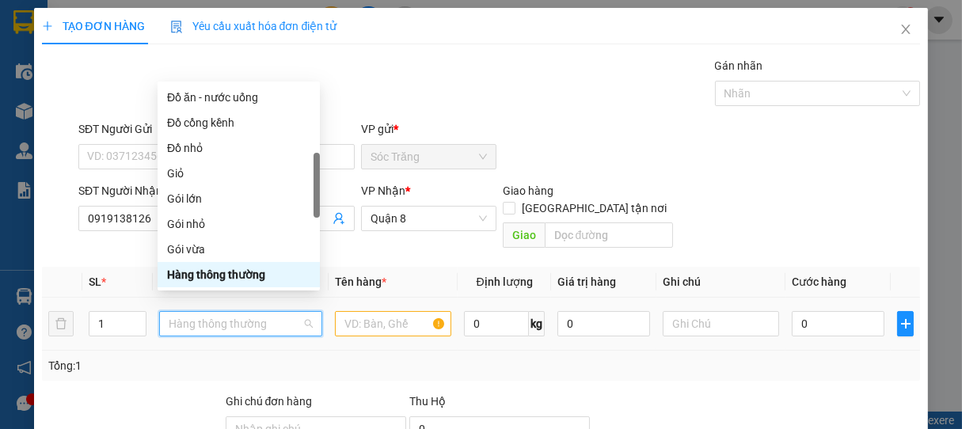
type input "G"
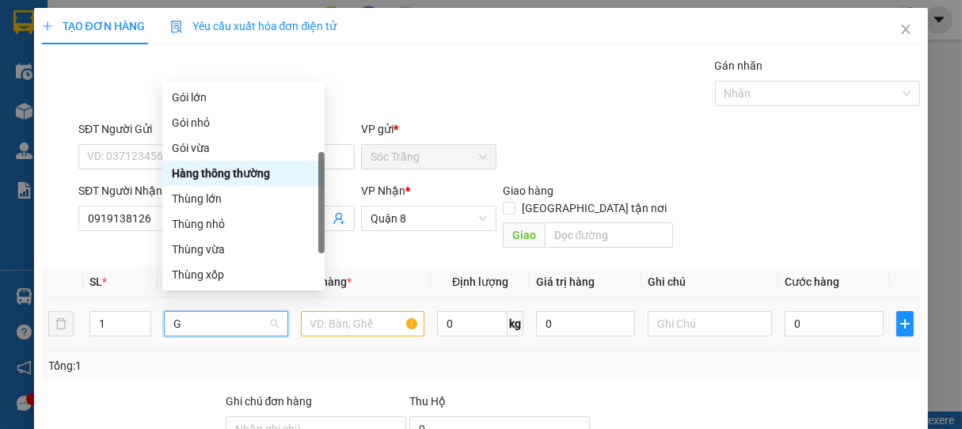
scroll to position [51, 0]
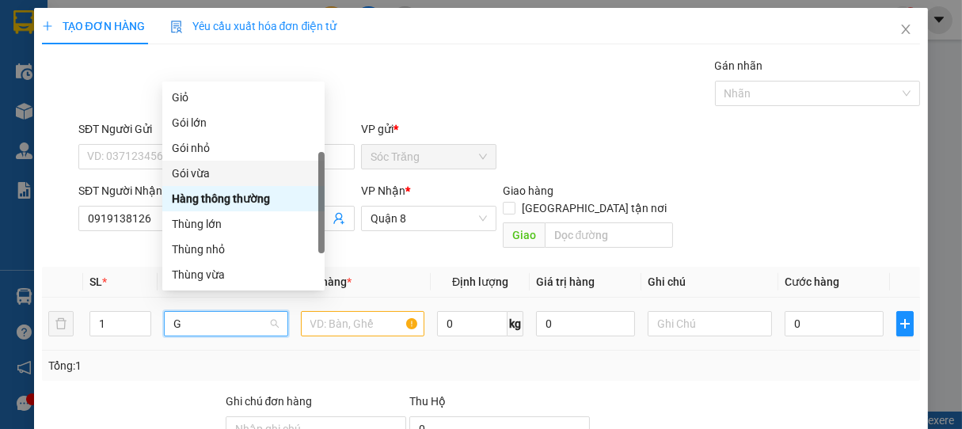
click at [196, 173] on div "Gói vừa" at bounding box center [243, 173] width 143 height 17
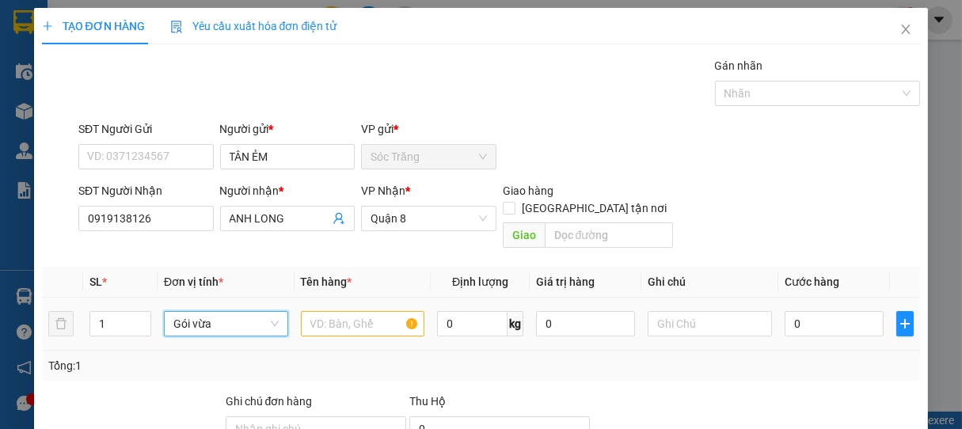
drag, startPoint x: 218, startPoint y: 311, endPoint x: 218, endPoint y: 294, distance: 17.4
click at [218, 312] on span "Gói vừa" at bounding box center [225, 324] width 104 height 24
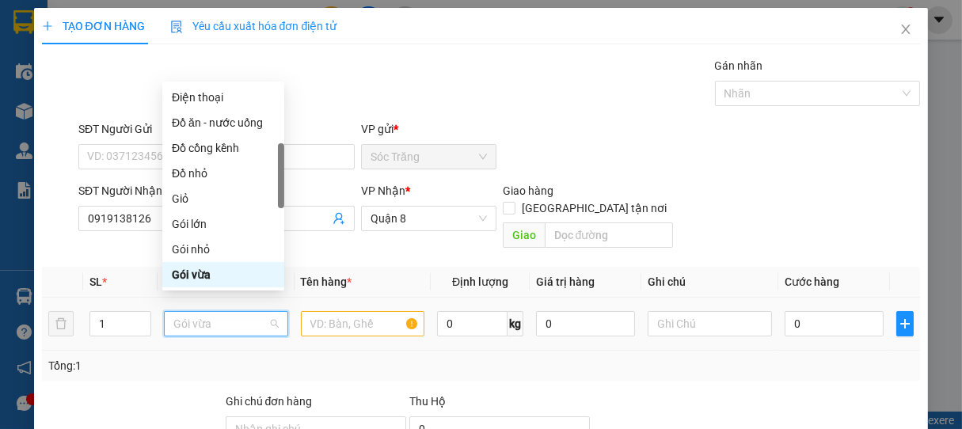
type input "G"
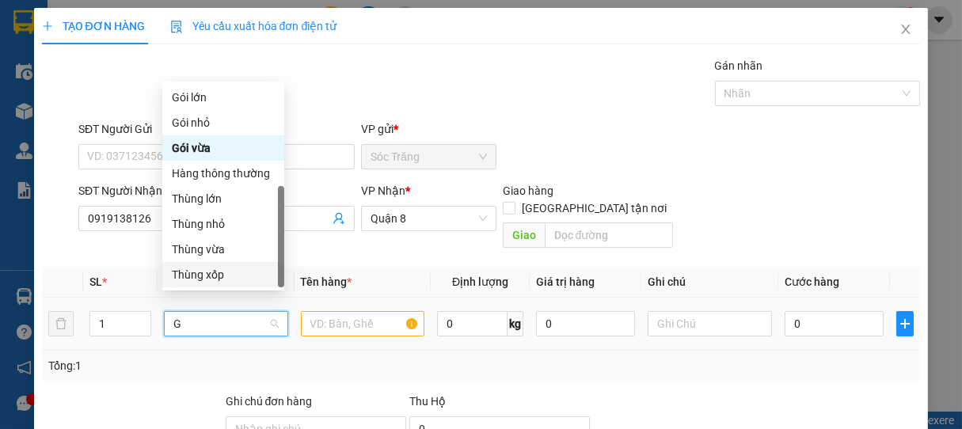
scroll to position [76, 0]
click at [199, 123] on div "Gói nhỏ" at bounding box center [223, 122] width 103 height 17
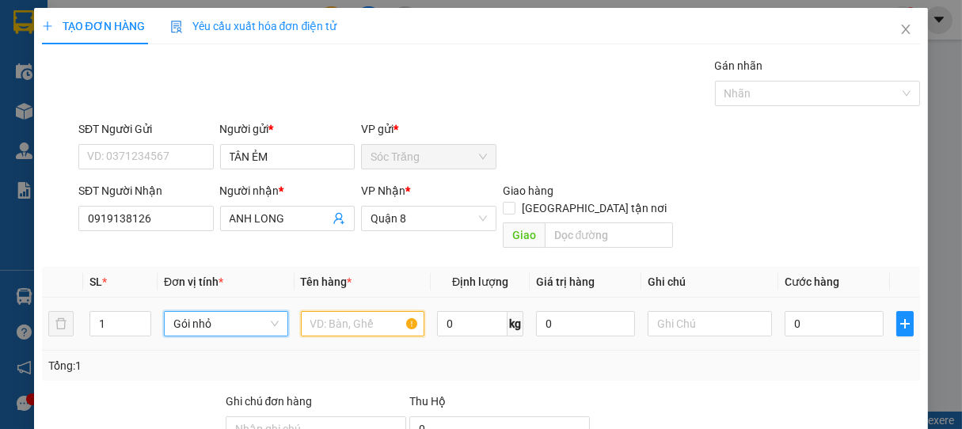
click at [367, 312] on input "text" at bounding box center [362, 323] width 123 height 25
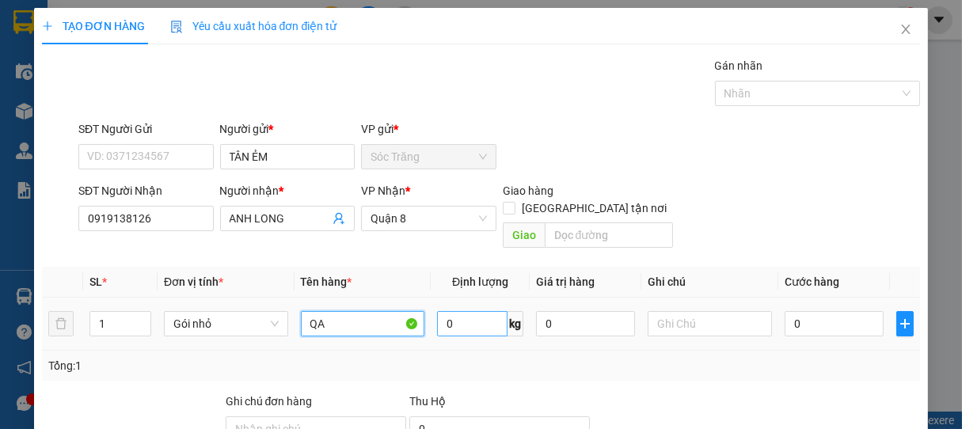
type input "QA"
click at [469, 311] on input "0" at bounding box center [472, 323] width 70 height 25
type input "10"
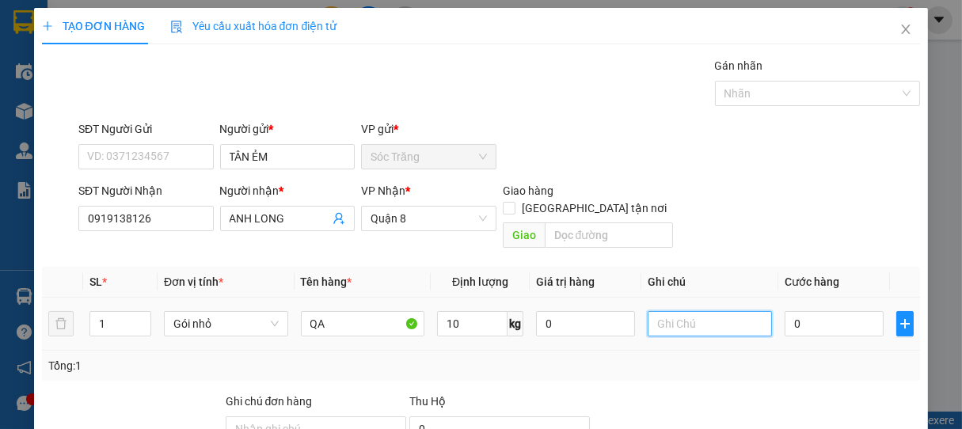
click at [713, 311] on input "text" at bounding box center [709, 323] width 123 height 25
type input "1 GÓI"
click at [479, 311] on input "10" at bounding box center [472, 323] width 70 height 25
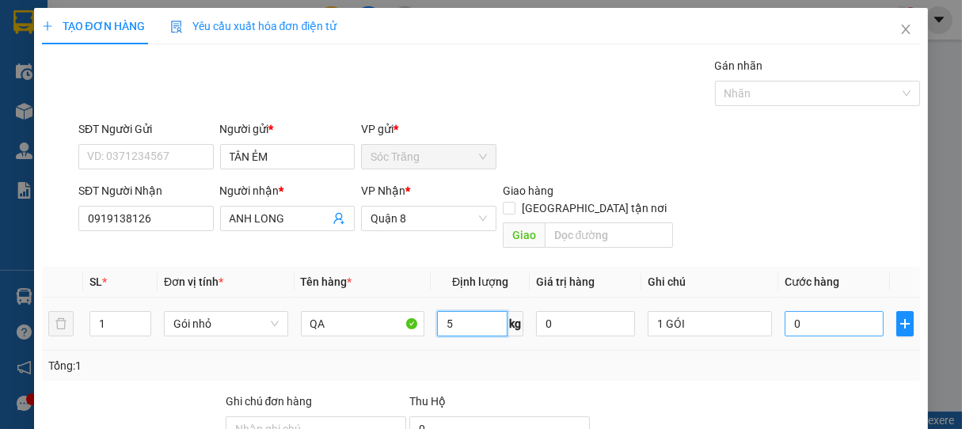
type input "5"
click at [836, 312] on input "0" at bounding box center [833, 323] width 99 height 25
type input "2"
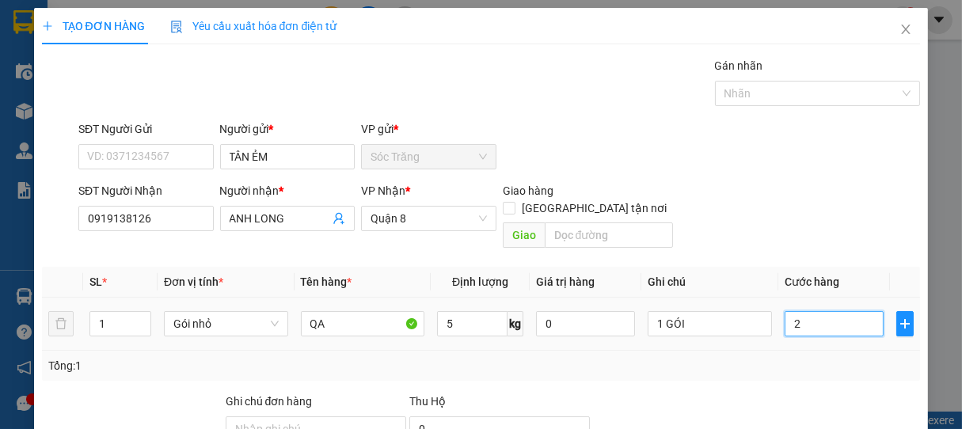
type input "20"
type input "200"
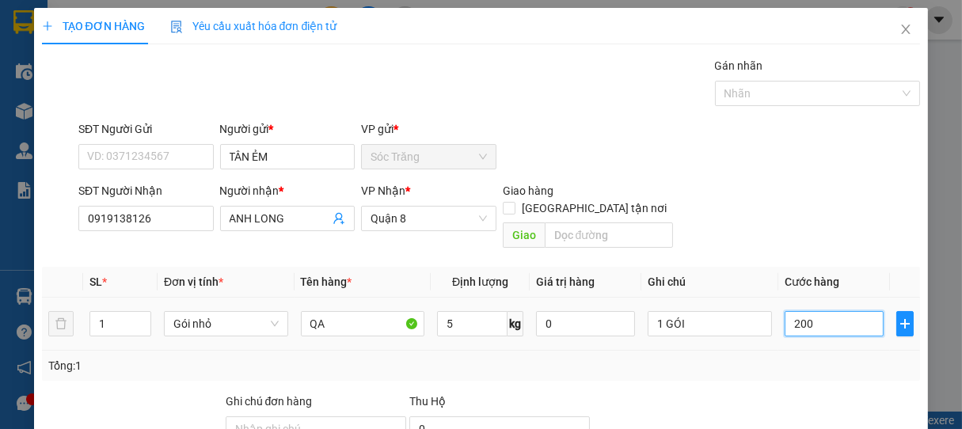
type input "200"
type input "2.000"
type input "20.000"
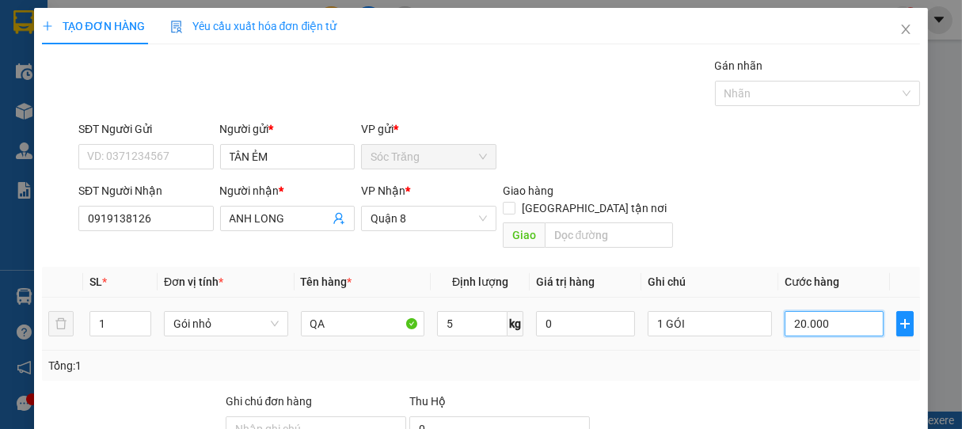
type input "20.000"
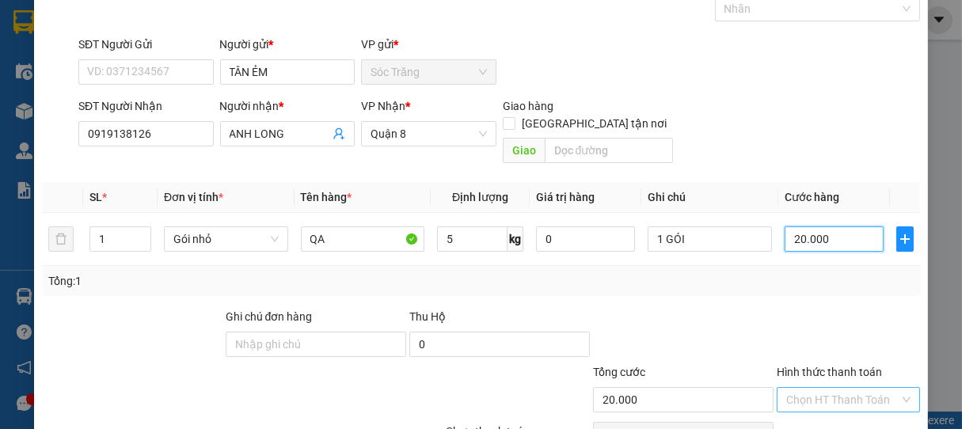
scroll to position [155, 0]
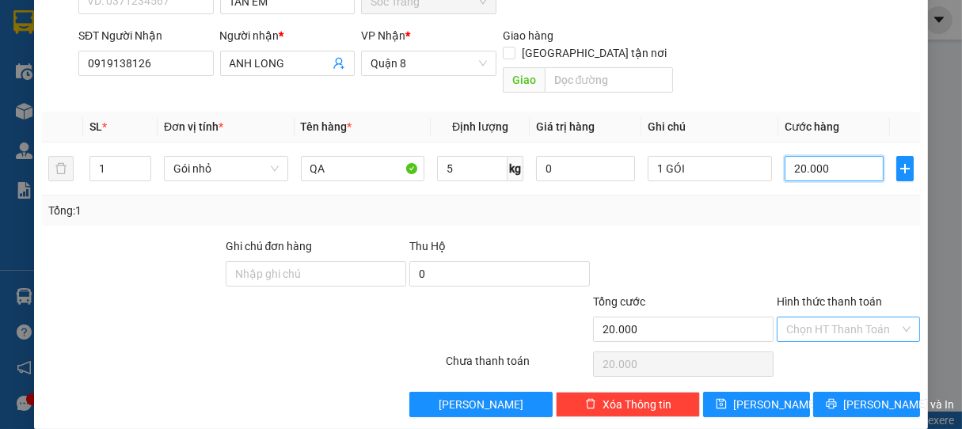
type input "20.000"
click at [825, 317] on input "Hình thức thanh toán" at bounding box center [843, 329] width 114 height 24
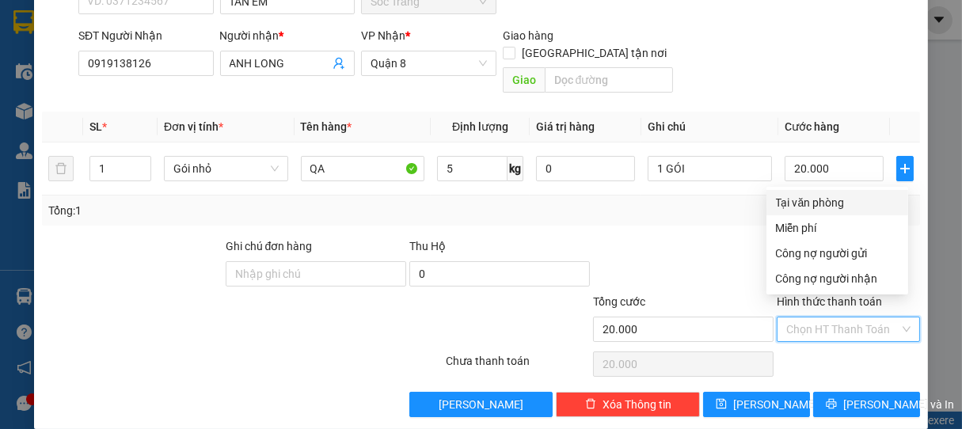
click at [812, 206] on div "Tại văn phòng" at bounding box center [837, 202] width 123 height 17
type input "0"
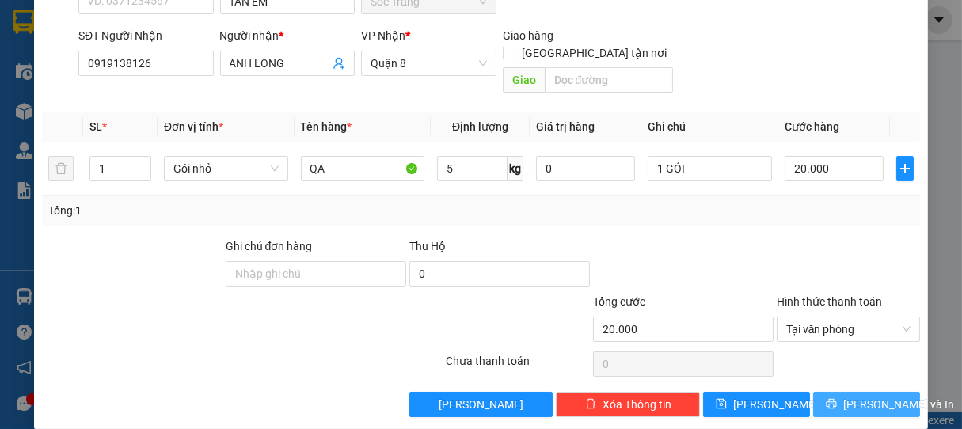
click at [853, 396] on span "[PERSON_NAME] và In" at bounding box center [898, 404] width 111 height 17
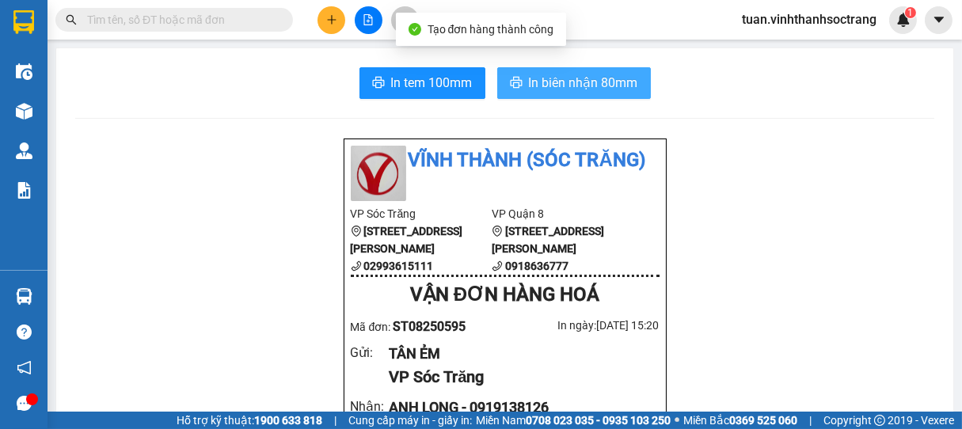
click at [601, 90] on span "In biên nhận 80mm" at bounding box center [583, 83] width 109 height 20
click at [583, 76] on span "In biên nhận 80mm" at bounding box center [583, 83] width 109 height 20
